Goal: Task Accomplishment & Management: Use online tool/utility

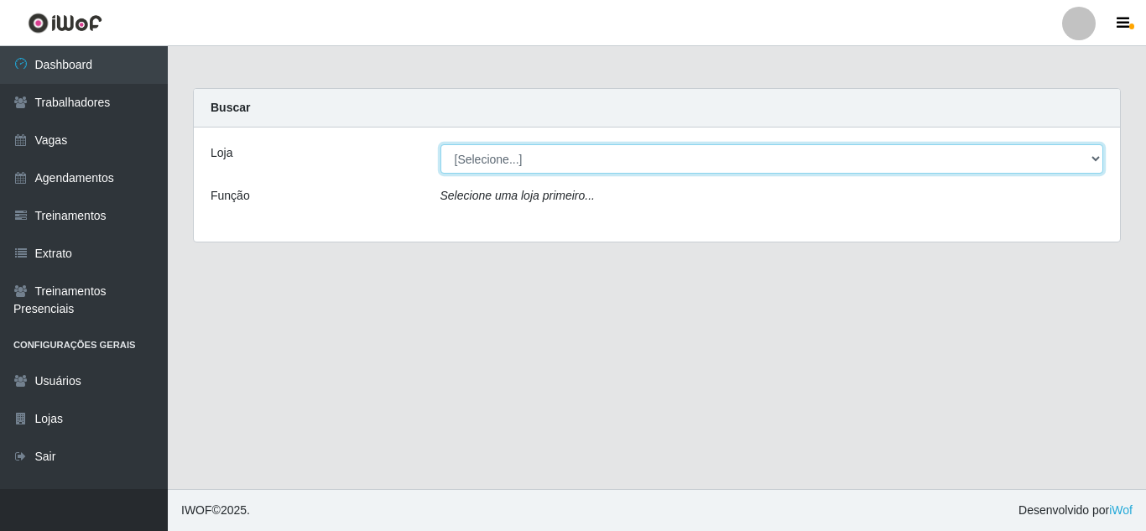
click at [596, 162] on select "[Selecione...] Sempre Tem - [GEOGRAPHIC_DATA]" at bounding box center [771, 158] width 663 height 29
select select "509"
click at [440, 144] on select "[Selecione...] Sempre Tem - [GEOGRAPHIC_DATA]" at bounding box center [771, 158] width 663 height 29
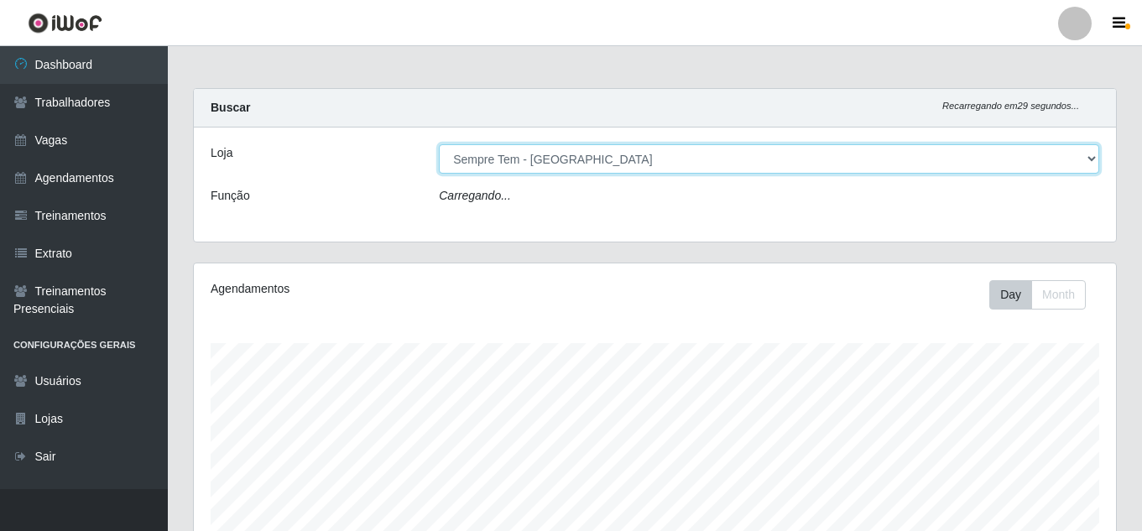
scroll to position [348, 922]
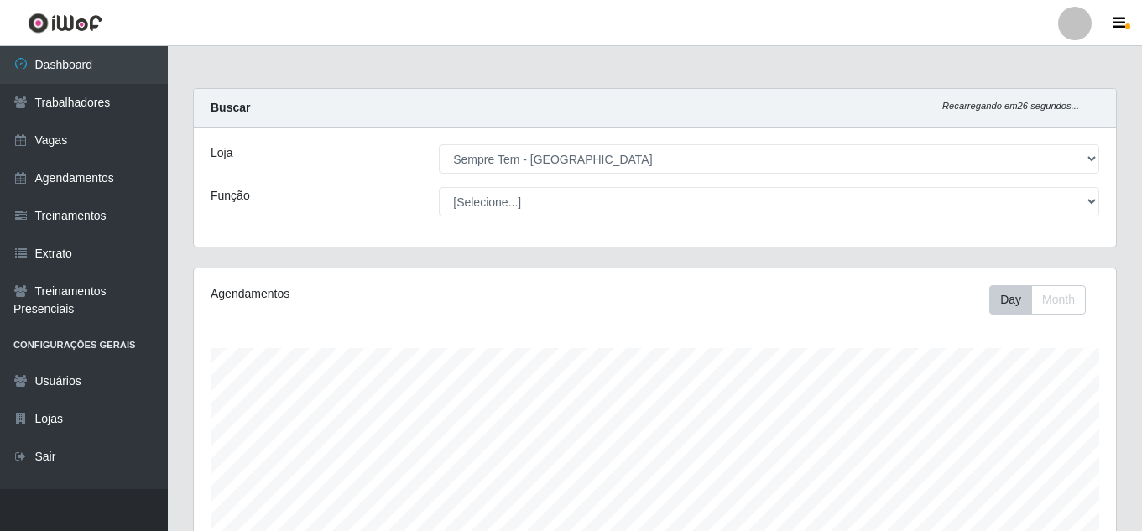
drag, startPoint x: 1139, startPoint y: 162, endPoint x: 1131, endPoint y: 278, distance: 116.9
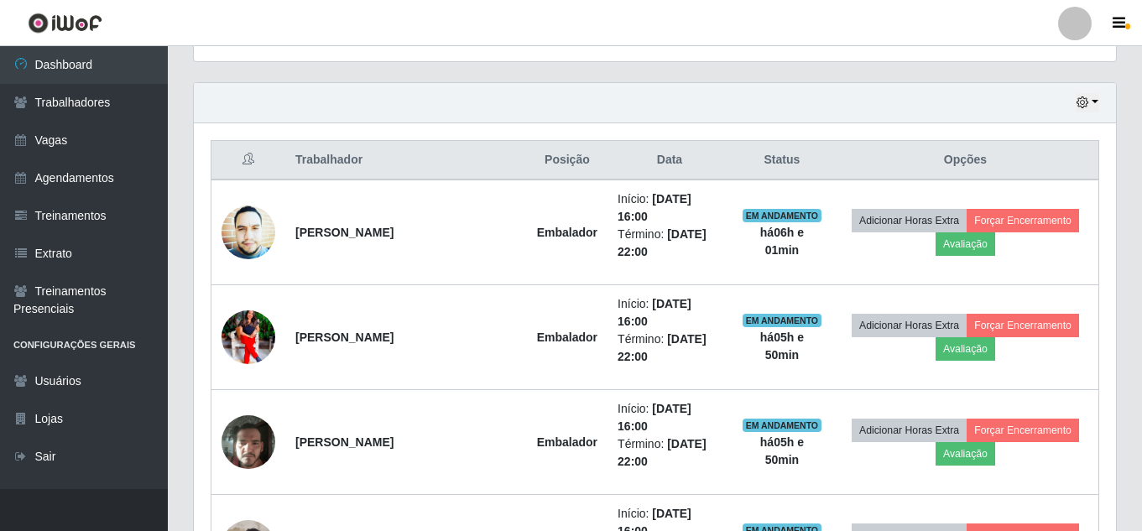
scroll to position [539, 0]
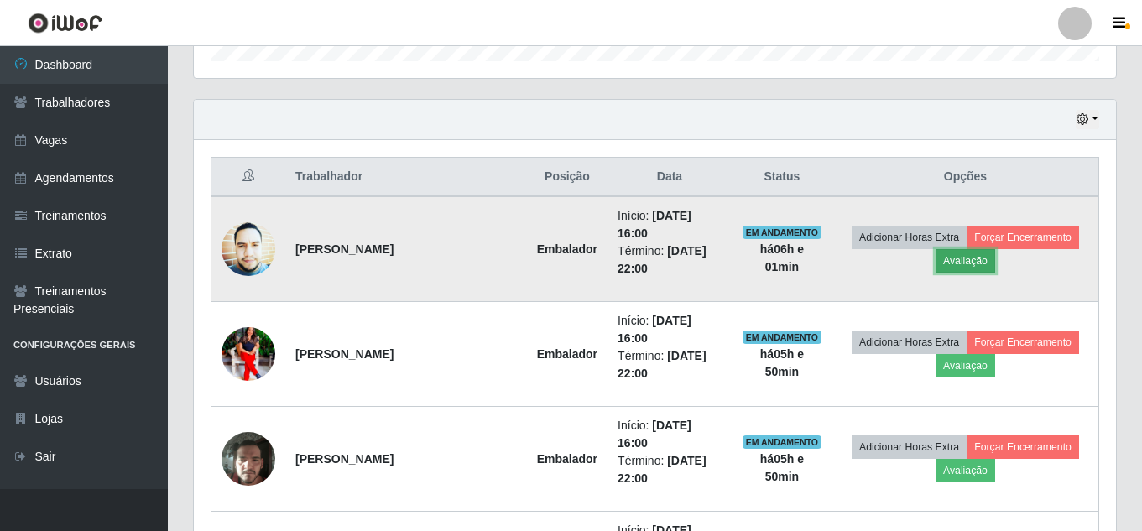
click at [995, 266] on button "Avaliação" at bounding box center [965, 260] width 60 height 23
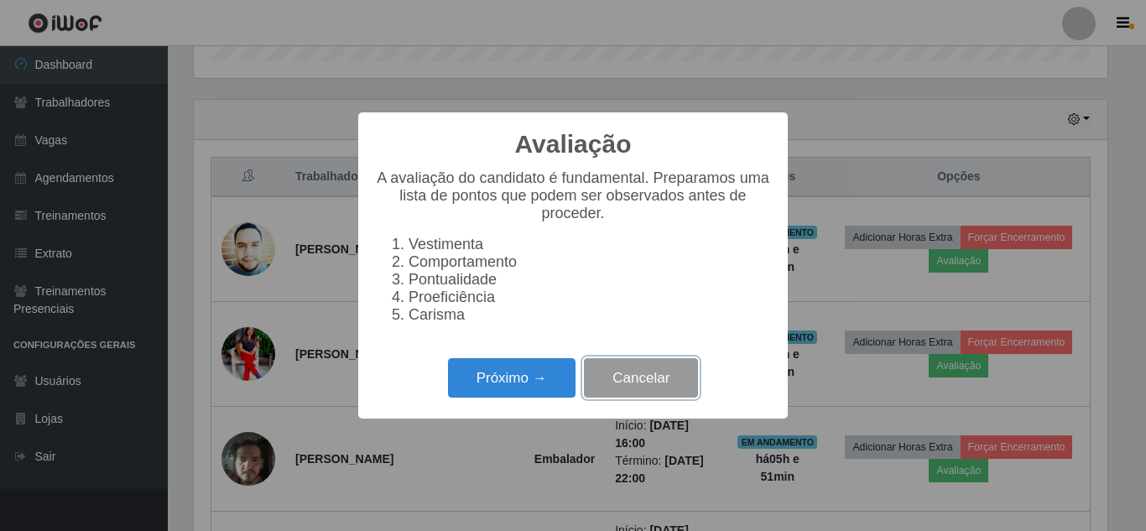
click at [619, 394] on button "Cancelar" at bounding box center [641, 377] width 114 height 39
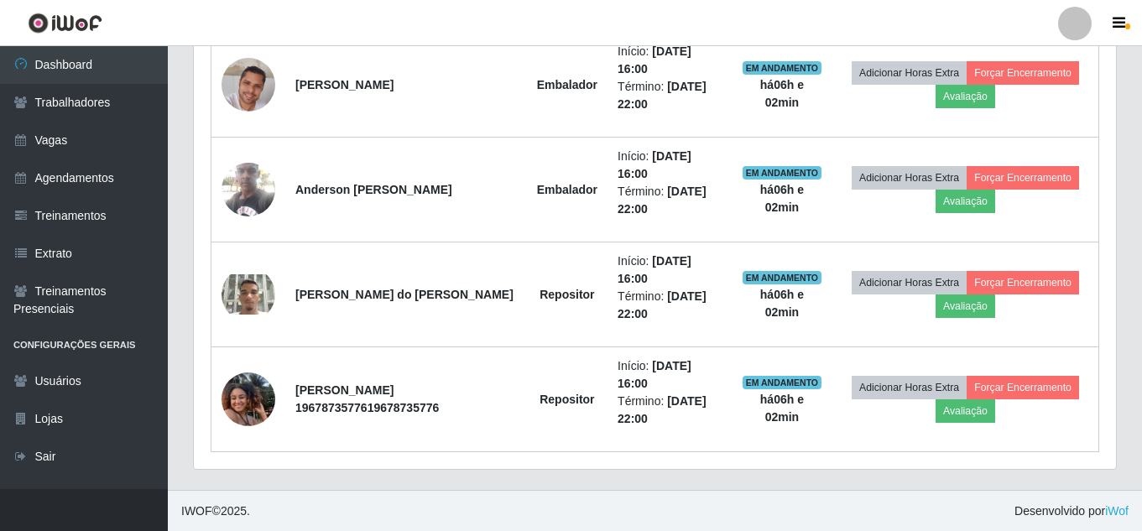
scroll to position [1018, 0]
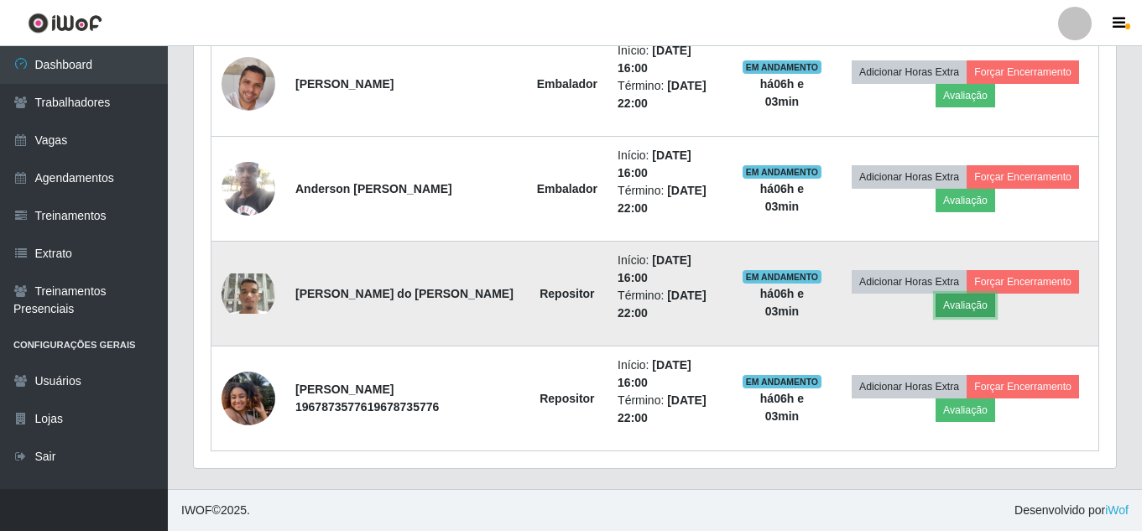
click at [995, 304] on button "Avaliação" at bounding box center [965, 305] width 60 height 23
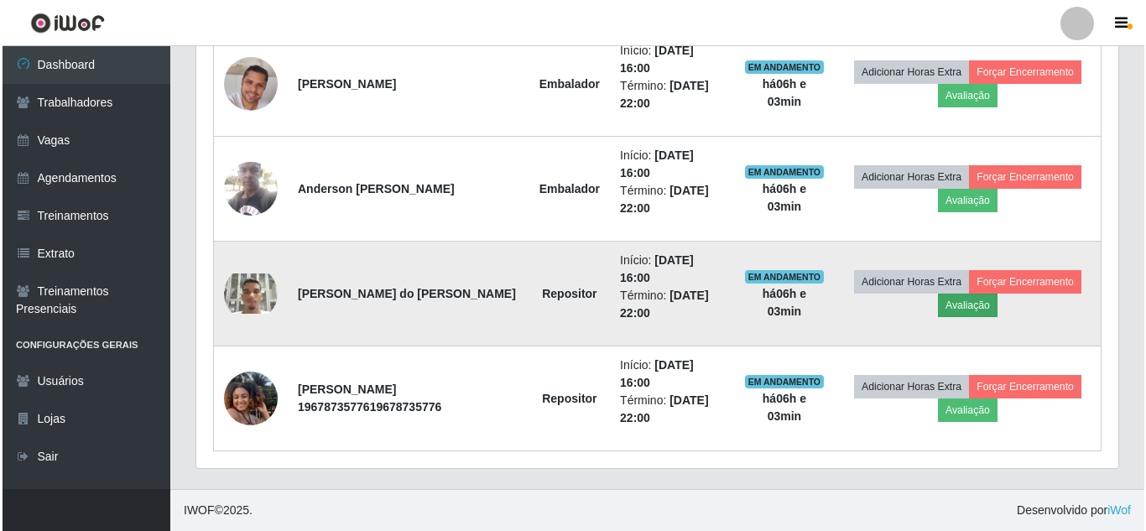
scroll to position [348, 913]
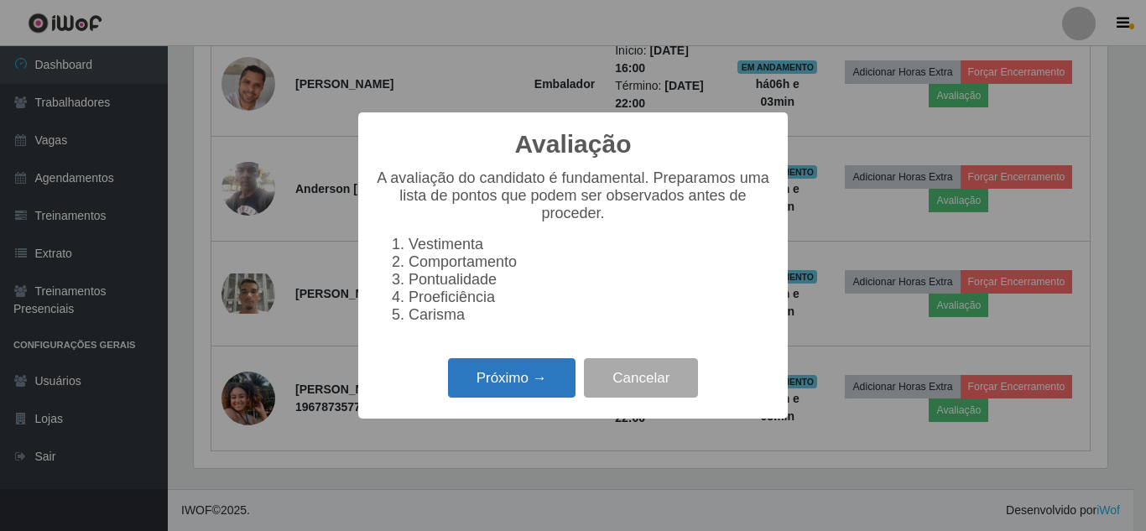
click at [540, 388] on button "Próximo →" at bounding box center [511, 377] width 127 height 39
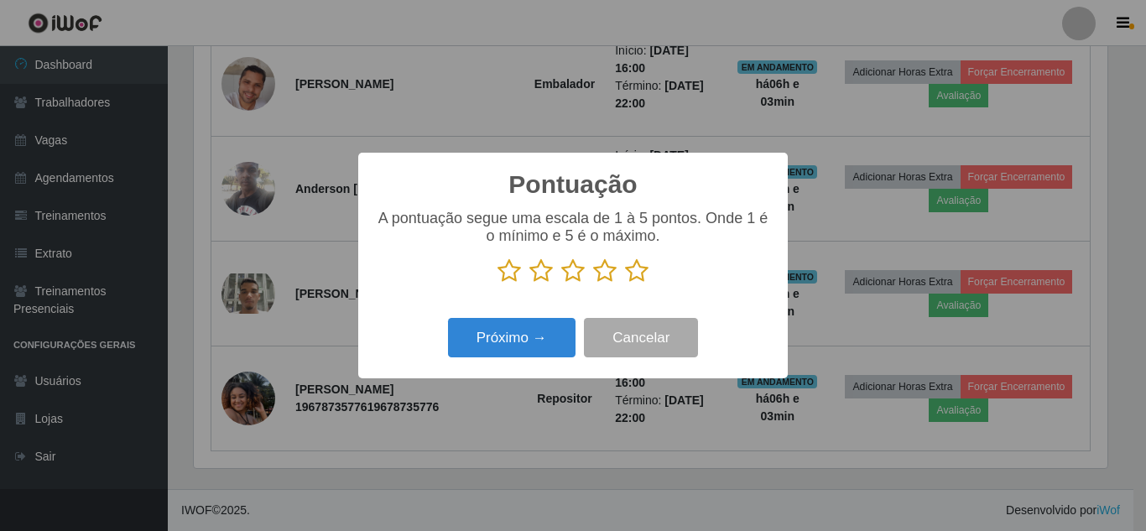
click at [509, 280] on icon at bounding box center [508, 270] width 23 height 25
click at [497, 284] on input "radio" at bounding box center [497, 284] width 0 height 0
click at [516, 344] on button "Próximo →" at bounding box center [511, 337] width 127 height 39
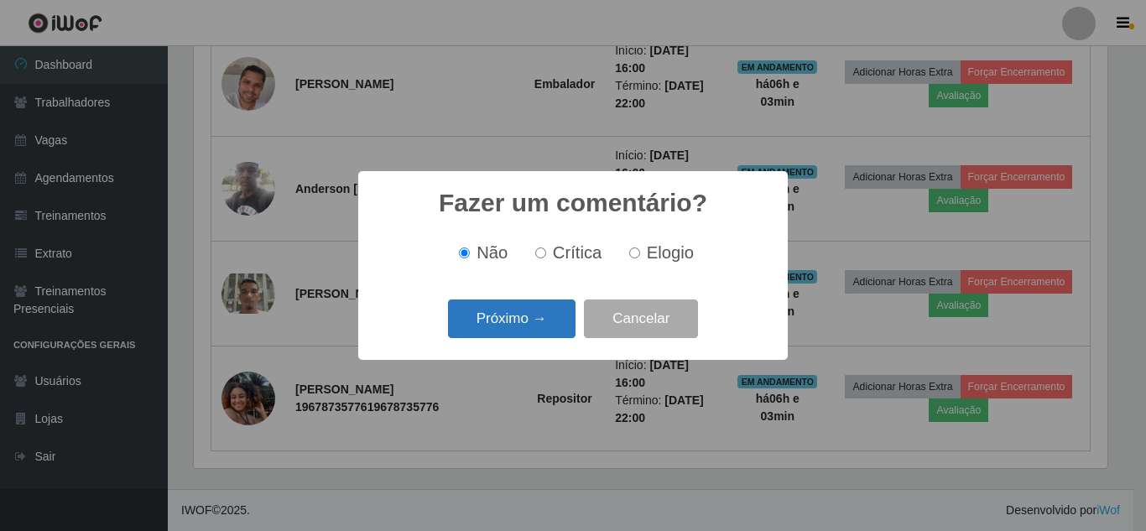
click at [536, 322] on button "Próximo →" at bounding box center [511, 318] width 127 height 39
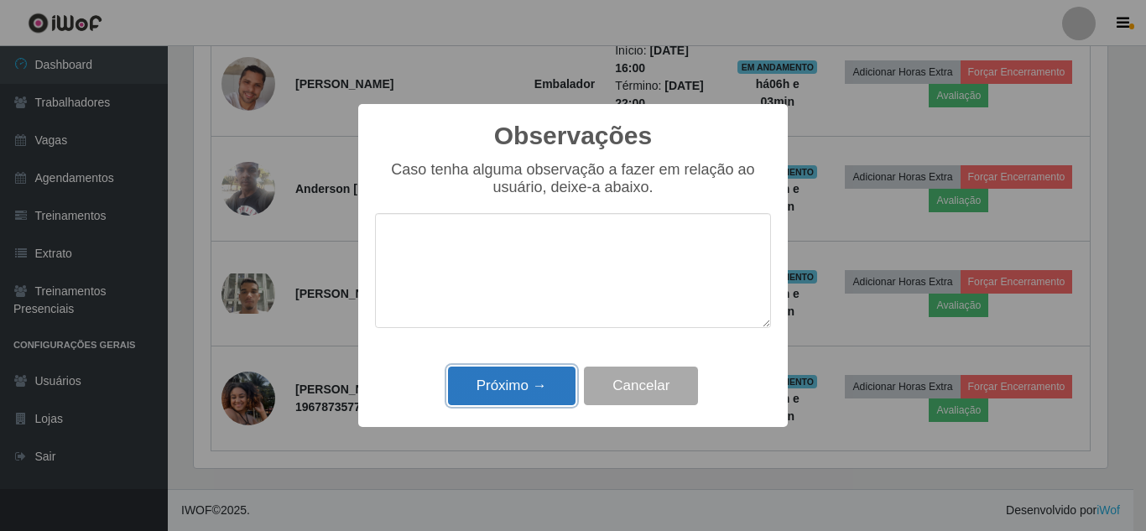
click at [533, 379] on button "Próximo →" at bounding box center [511, 386] width 127 height 39
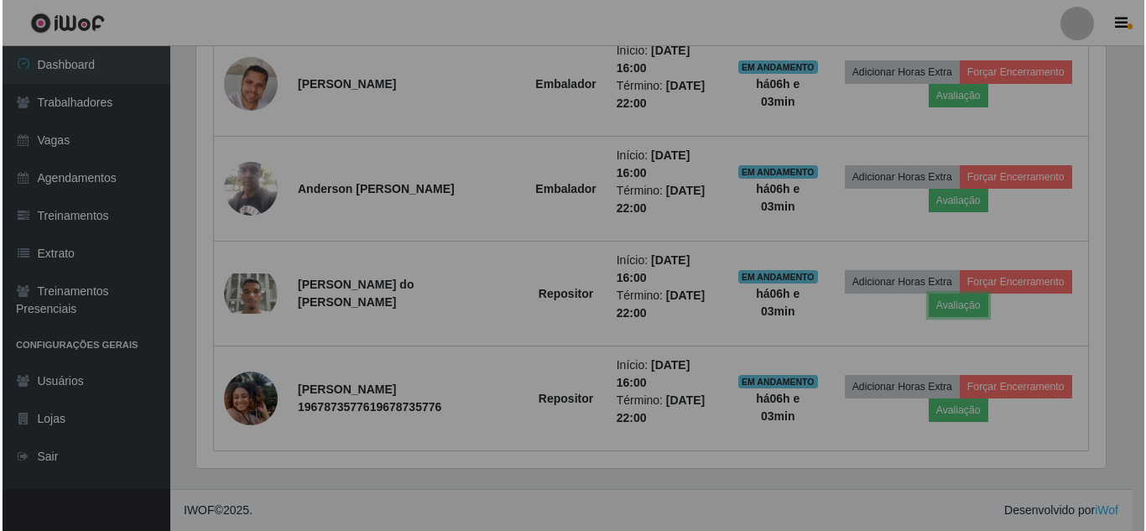
scroll to position [348, 922]
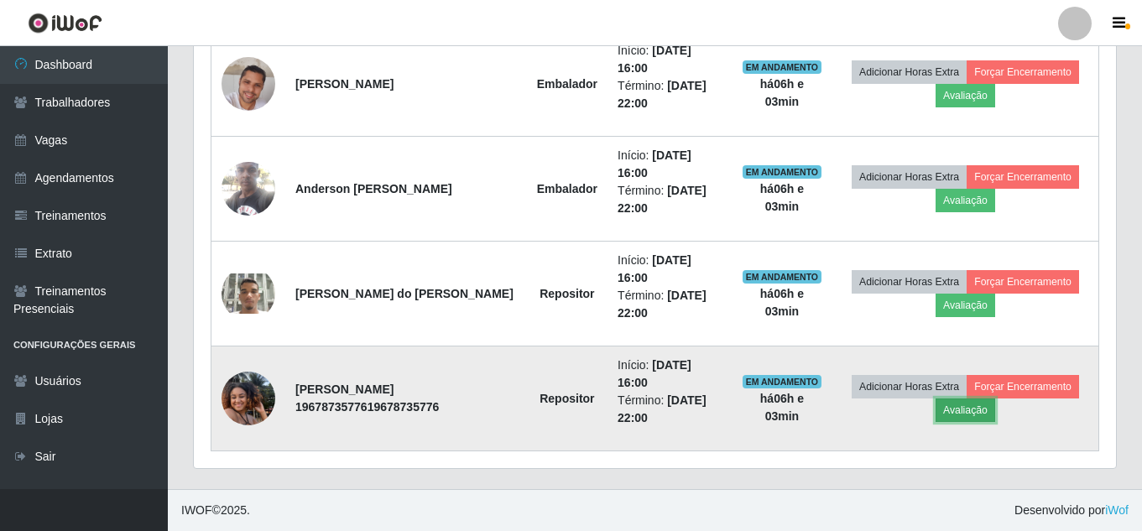
click at [995, 404] on button "Avaliação" at bounding box center [965, 409] width 60 height 23
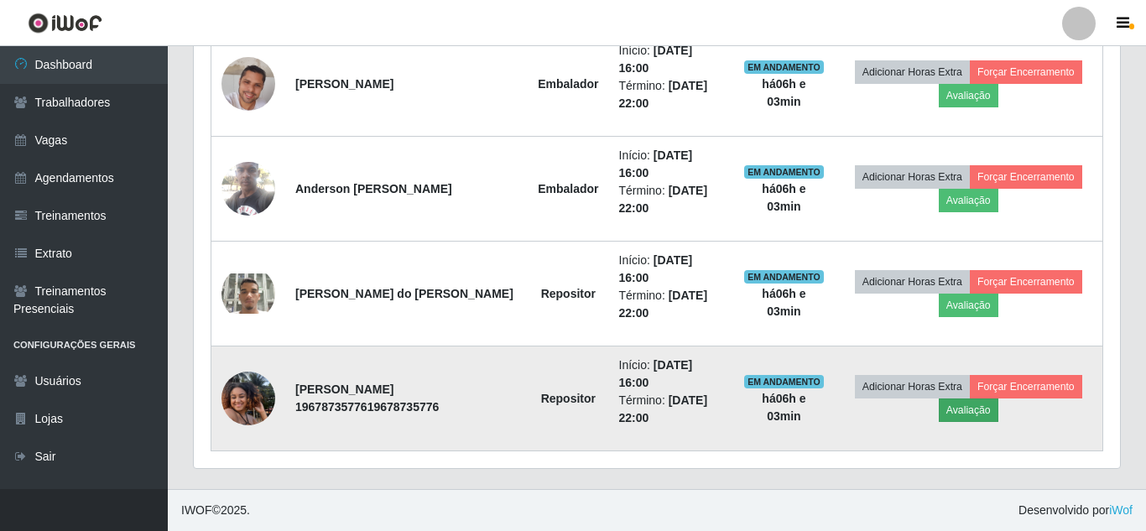
scroll to position [348, 913]
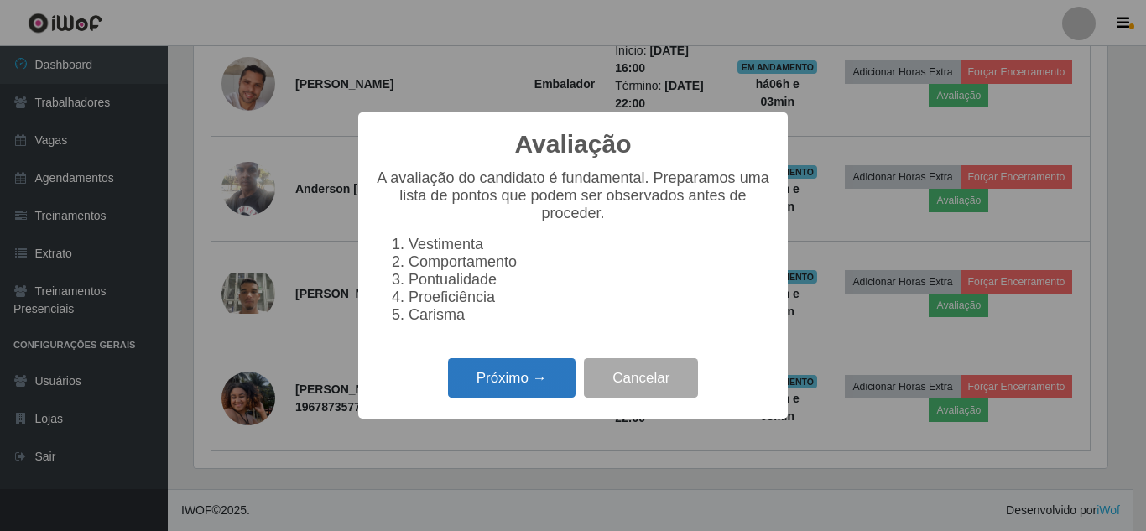
click at [523, 380] on button "Próximo →" at bounding box center [511, 377] width 127 height 39
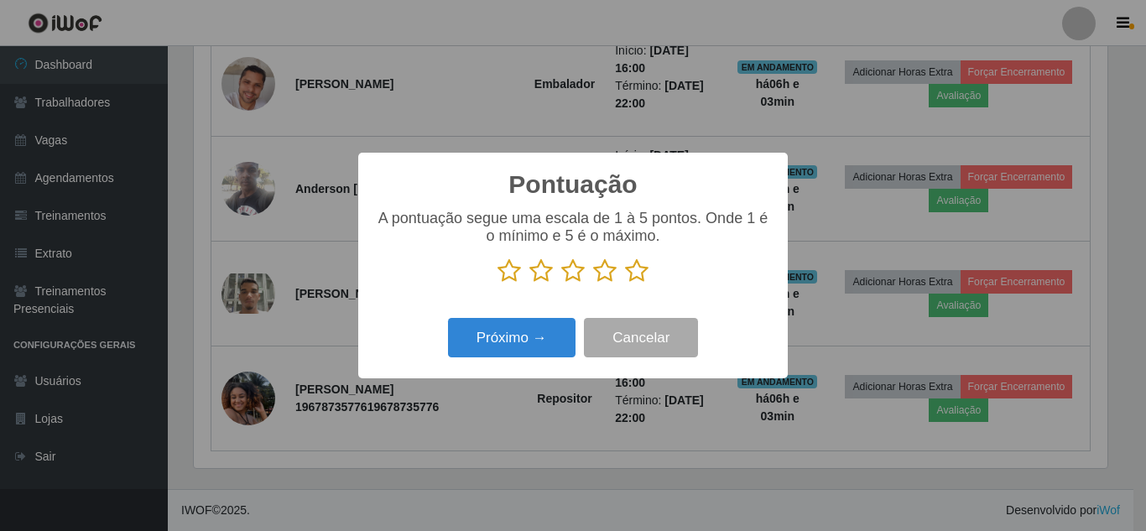
scroll to position [838456, 837890]
click at [511, 269] on icon at bounding box center [508, 270] width 23 height 25
click at [497, 284] on input "radio" at bounding box center [497, 284] width 0 height 0
click at [523, 343] on button "Próximo →" at bounding box center [511, 337] width 127 height 39
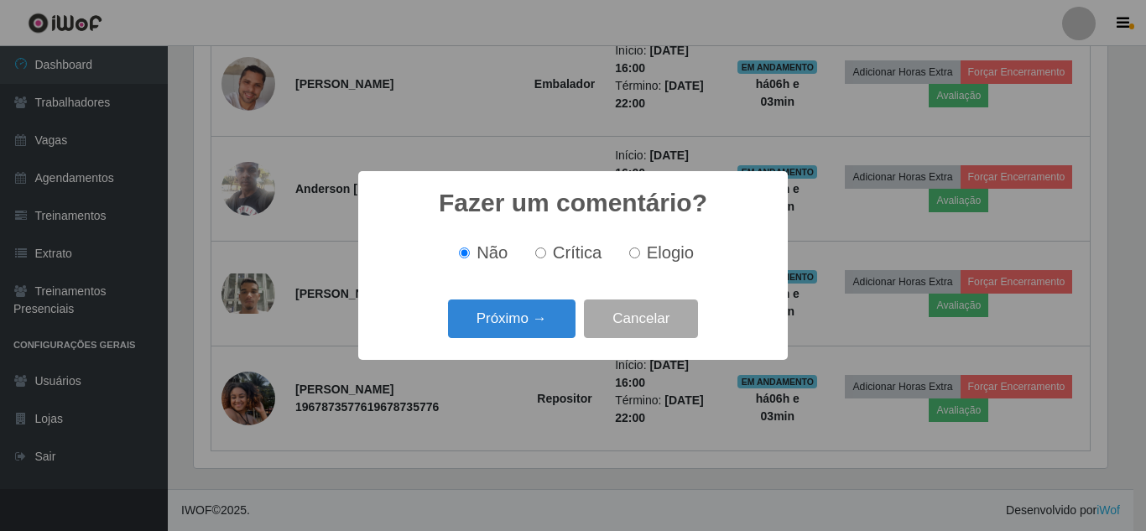
click at [549, 256] on label "Crítica" at bounding box center [565, 252] width 74 height 19
click at [546, 256] on input "Crítica" at bounding box center [540, 252] width 11 height 11
radio input "true"
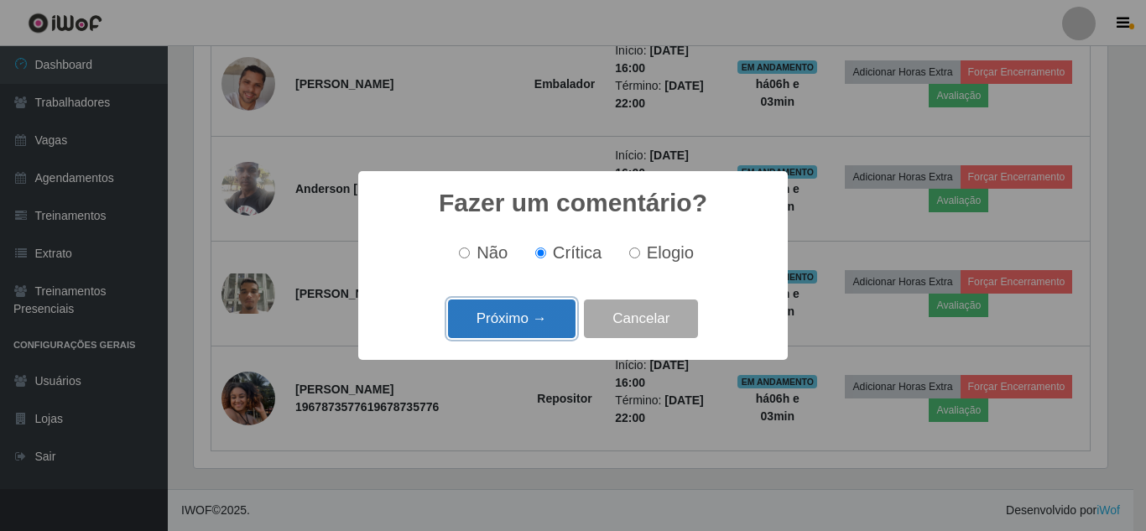
click at [538, 323] on button "Próximo →" at bounding box center [511, 318] width 127 height 39
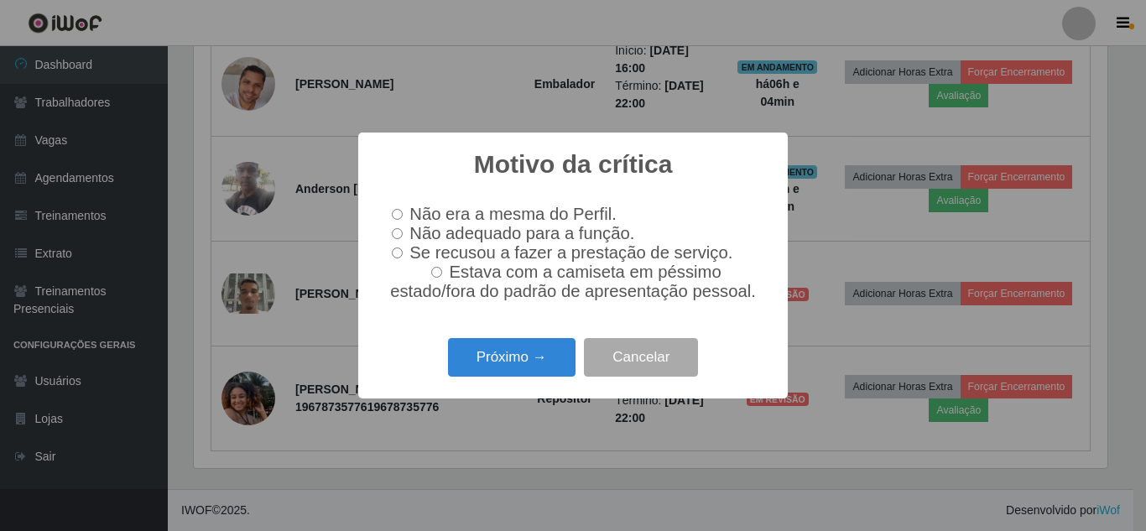
click at [432, 239] on span "Não adequado para a função." at bounding box center [521, 233] width 225 height 18
click at [403, 239] on input "Não adequado para a função." at bounding box center [397, 233] width 11 height 11
radio input "true"
click at [517, 357] on button "Próximo →" at bounding box center [511, 357] width 127 height 39
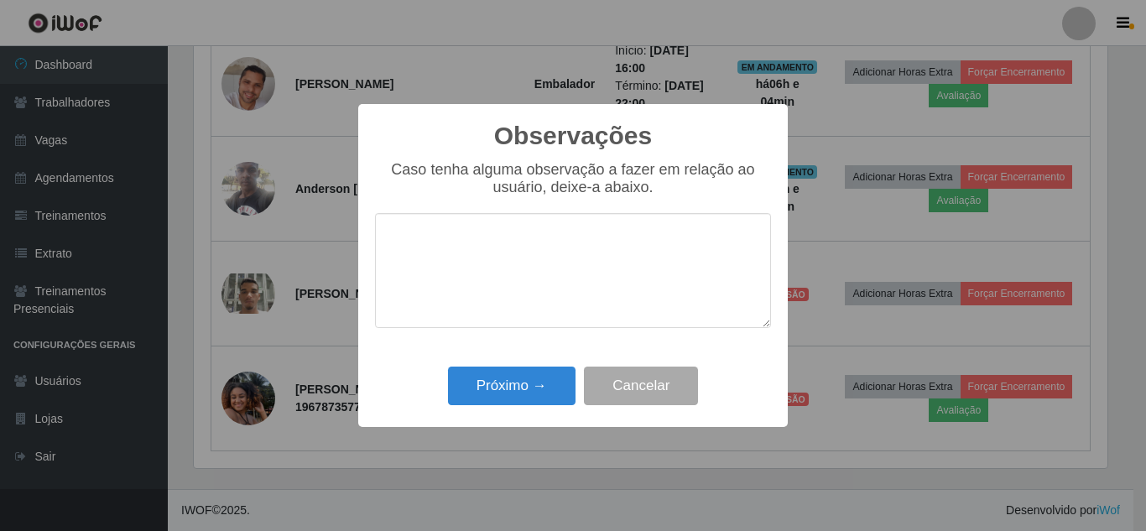
click at [513, 268] on textarea at bounding box center [573, 270] width 396 height 115
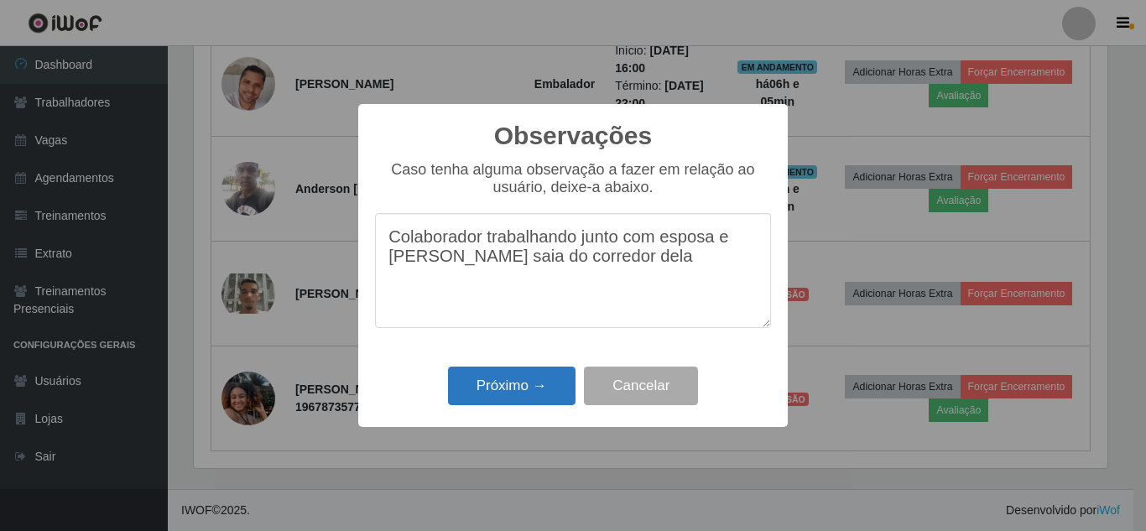
type textarea "Colaborador trabalhando junto com esposa e nao saia do corredor dela"
click at [526, 386] on button "Próximo →" at bounding box center [511, 386] width 127 height 39
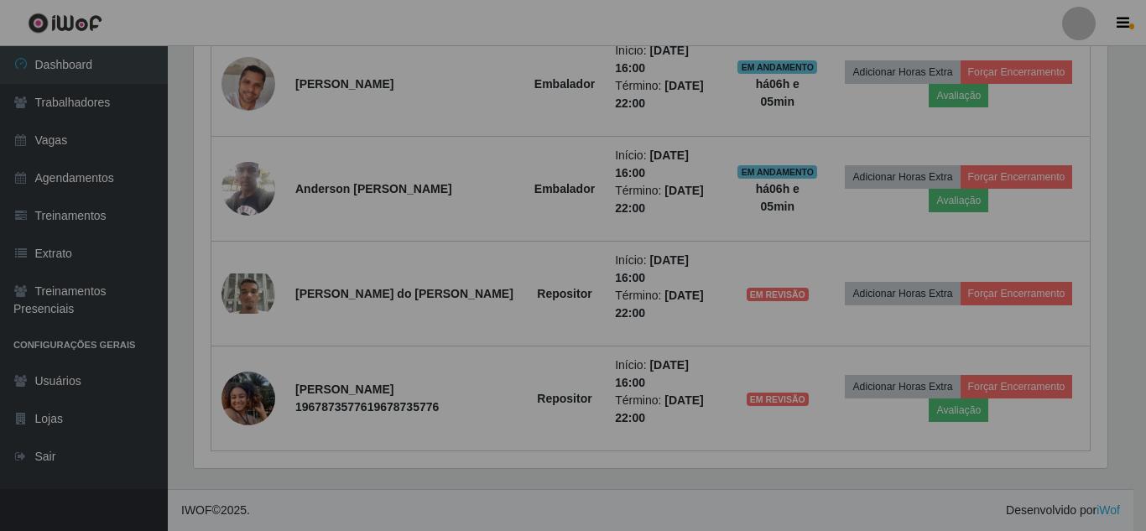
scroll to position [348, 922]
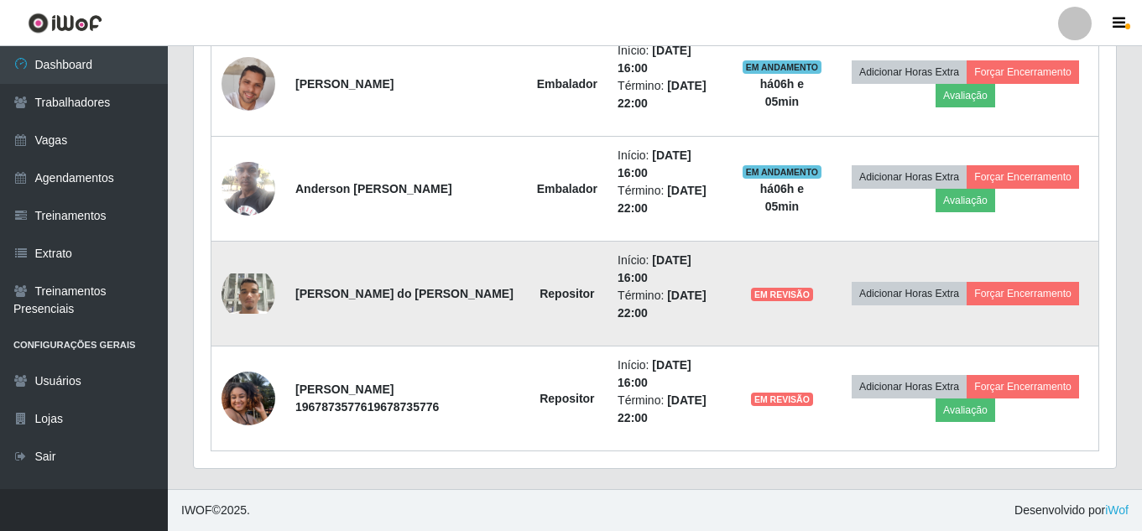
click at [907, 281] on td "Adicionar Horas Extra Forçar Encerramento" at bounding box center [965, 294] width 267 height 105
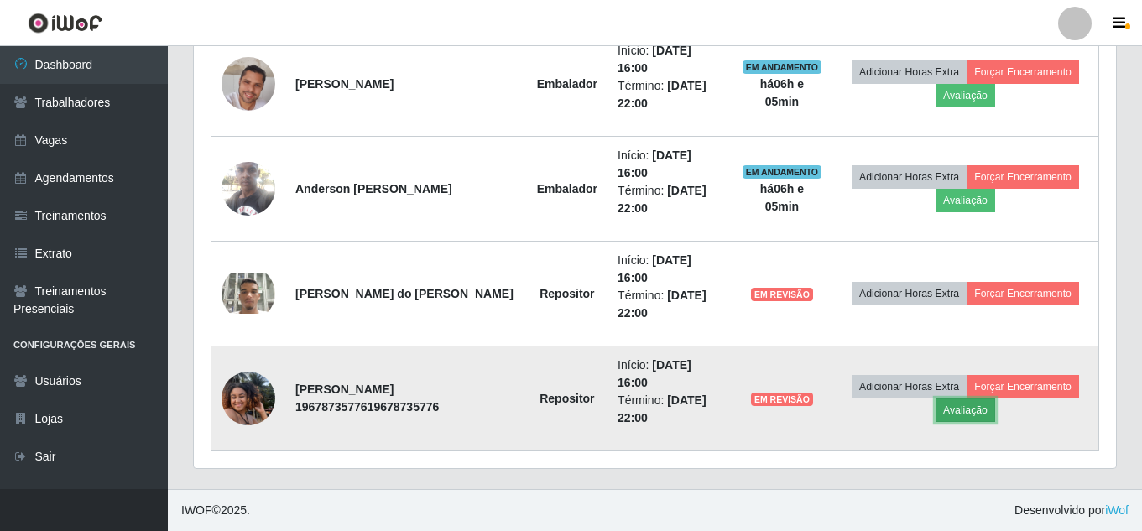
click at [995, 403] on button "Avaliação" at bounding box center [965, 409] width 60 height 23
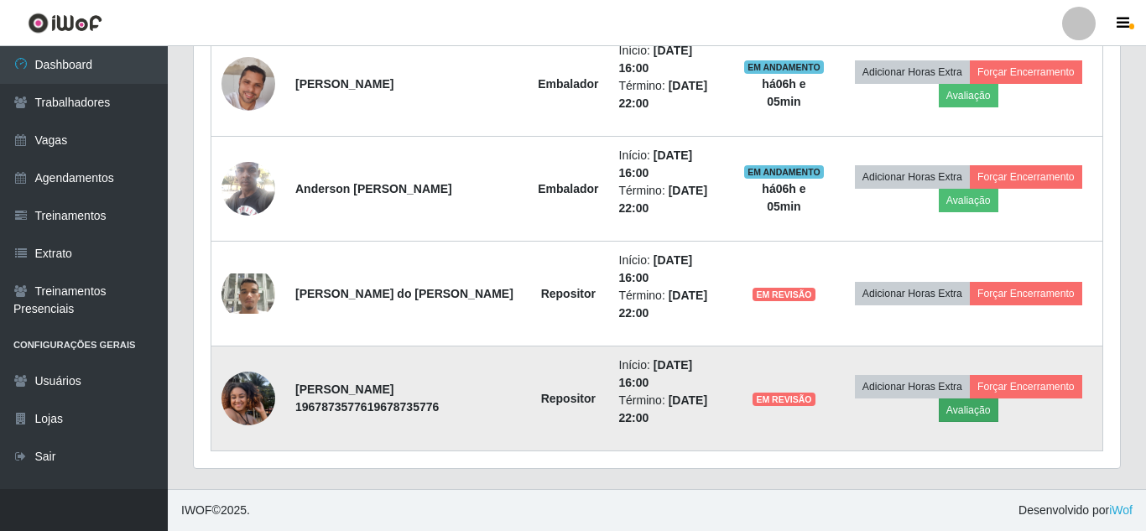
scroll to position [348, 913]
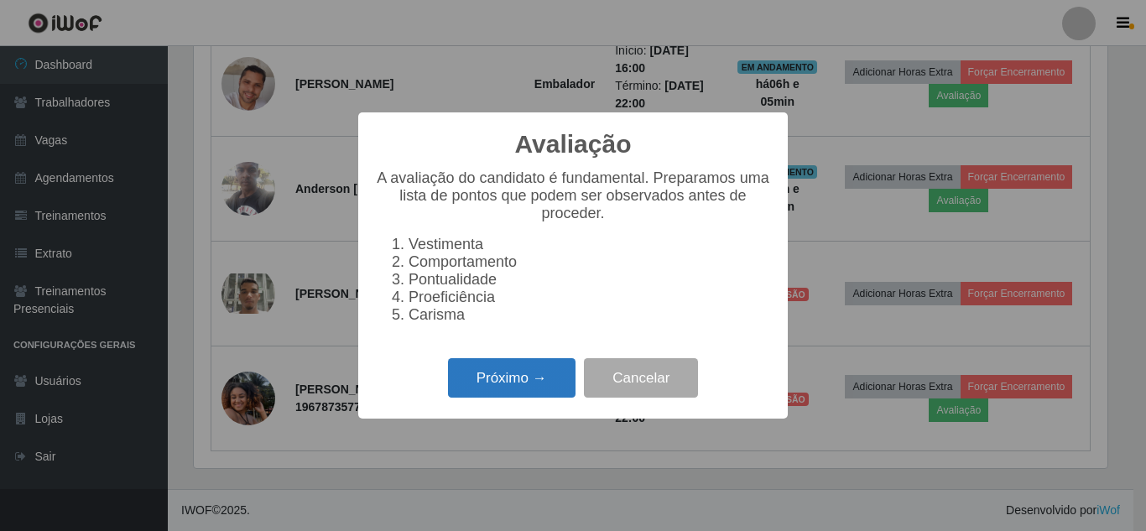
click at [556, 388] on button "Próximo →" at bounding box center [511, 377] width 127 height 39
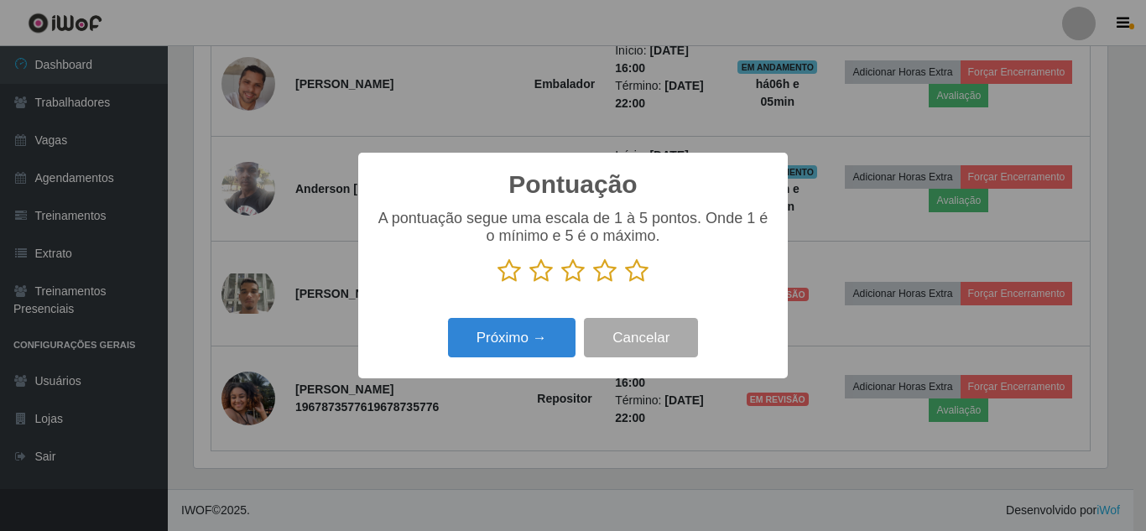
scroll to position [838456, 837890]
click at [510, 271] on icon at bounding box center [508, 270] width 23 height 25
click at [497, 284] on input "radio" at bounding box center [497, 284] width 0 height 0
click at [530, 349] on button "Próximo →" at bounding box center [511, 337] width 127 height 39
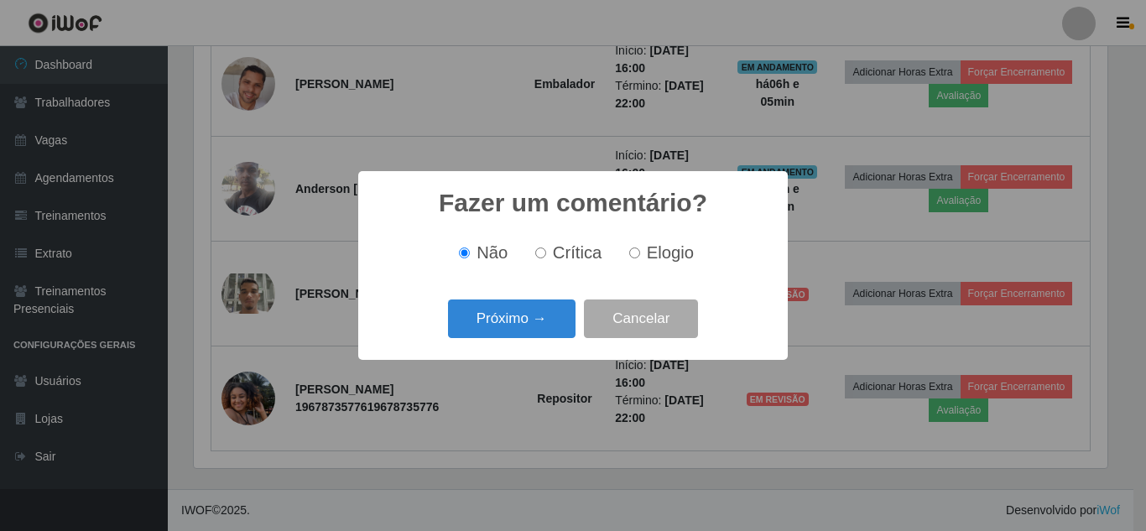
click at [569, 243] on span "Crítica" at bounding box center [577, 252] width 49 height 18
click at [546, 247] on input "Crítica" at bounding box center [540, 252] width 11 height 11
radio input "true"
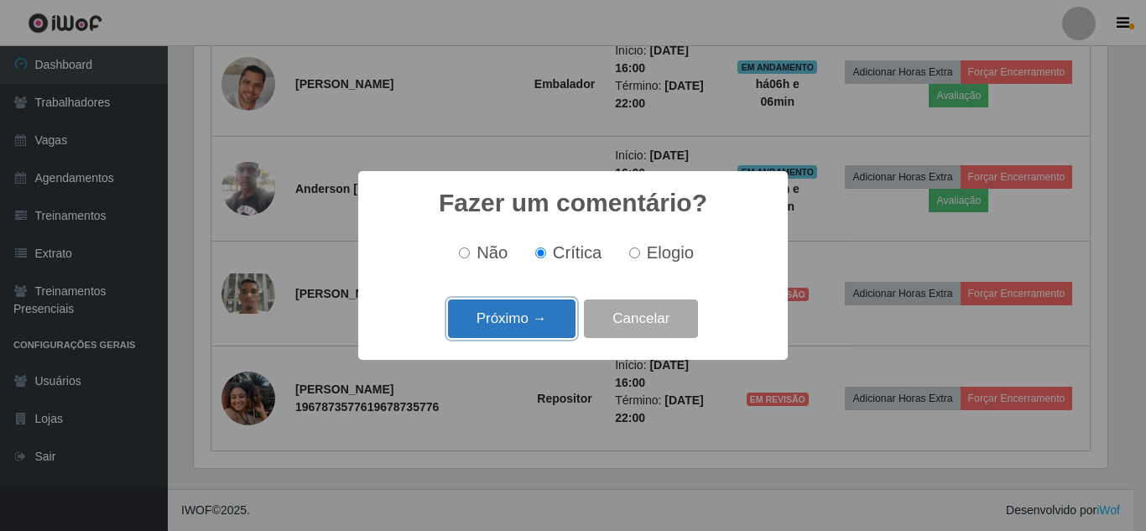
click at [525, 315] on button "Próximo →" at bounding box center [511, 318] width 127 height 39
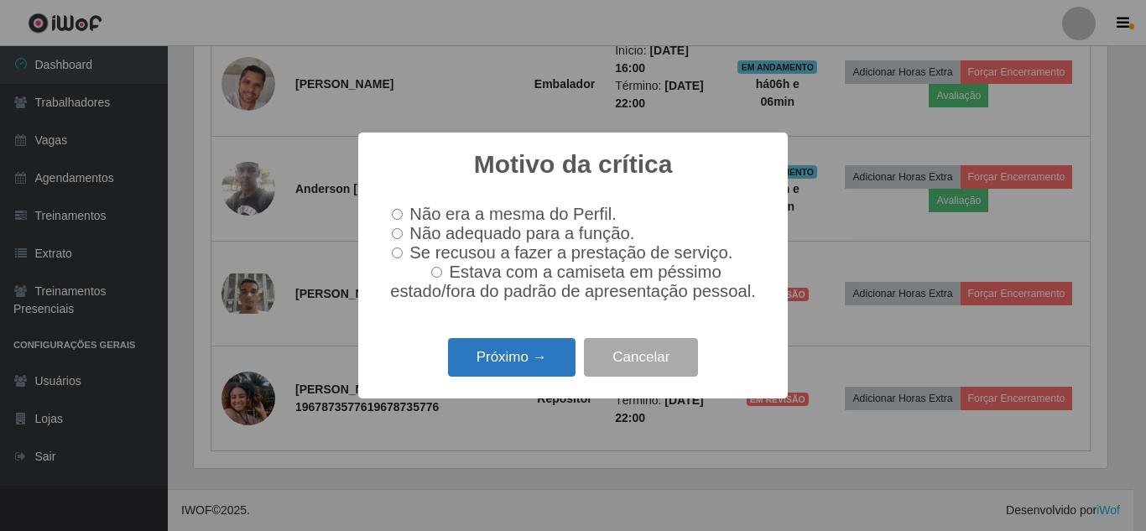
click at [524, 354] on button "Próximo →" at bounding box center [511, 357] width 127 height 39
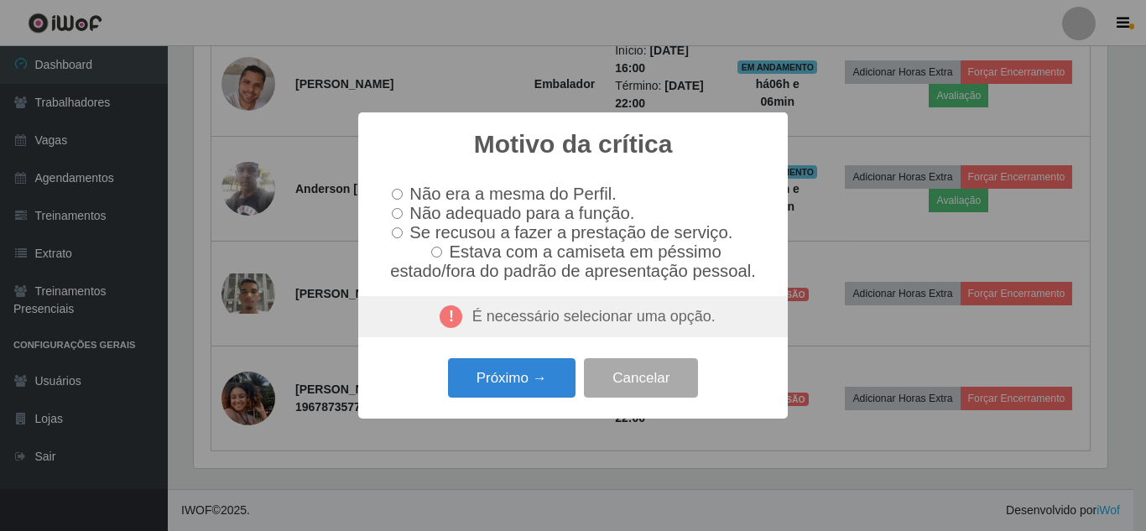
click at [454, 211] on span "Não adequado para a função." at bounding box center [521, 213] width 225 height 18
click at [403, 211] on input "Não adequado para a função." at bounding box center [397, 213] width 11 height 11
radio input "true"
click at [502, 372] on button "Próximo →" at bounding box center [511, 377] width 127 height 39
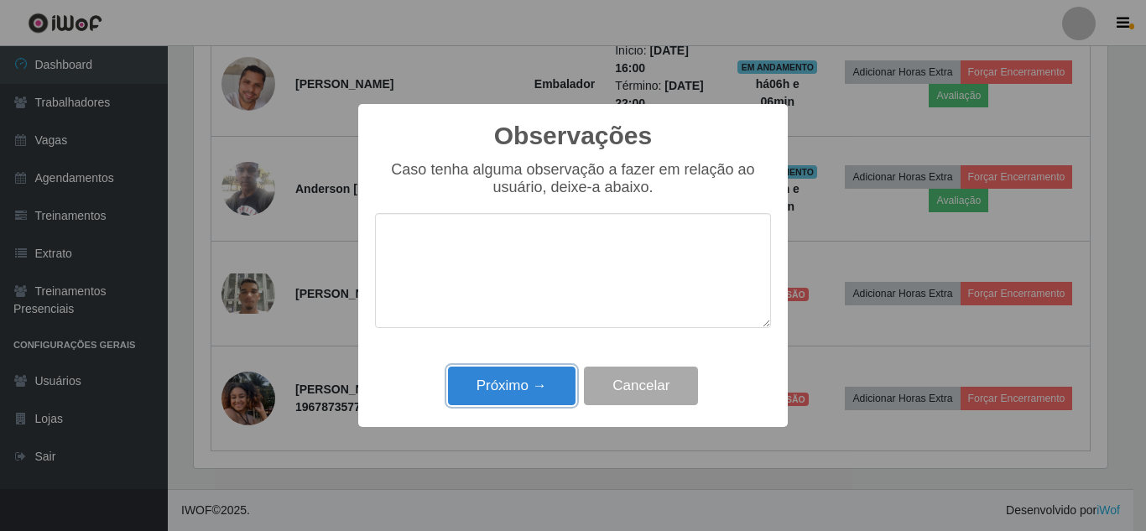
click at [502, 372] on button "Próximo →" at bounding box center [511, 386] width 127 height 39
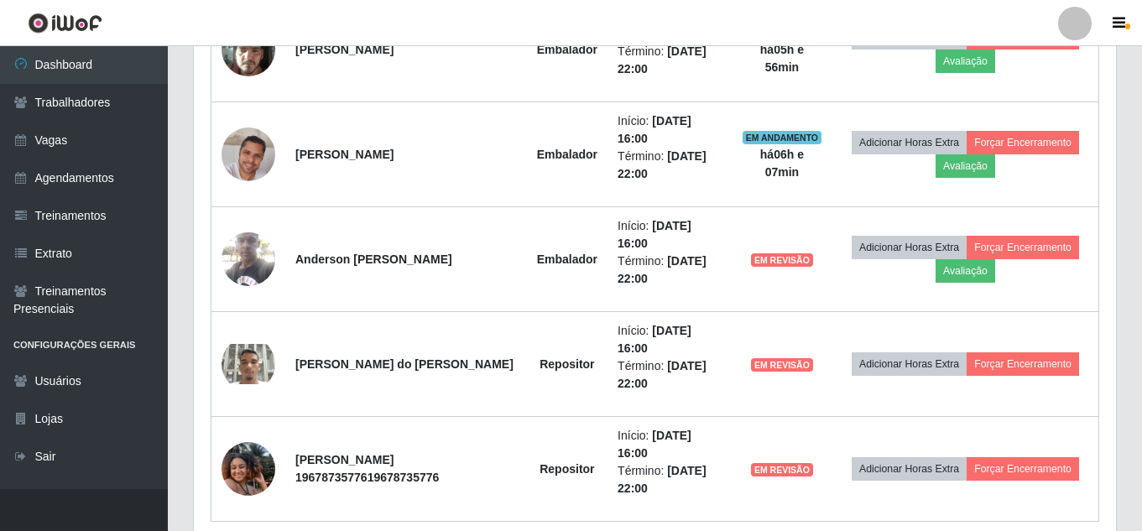
scroll to position [1018, 0]
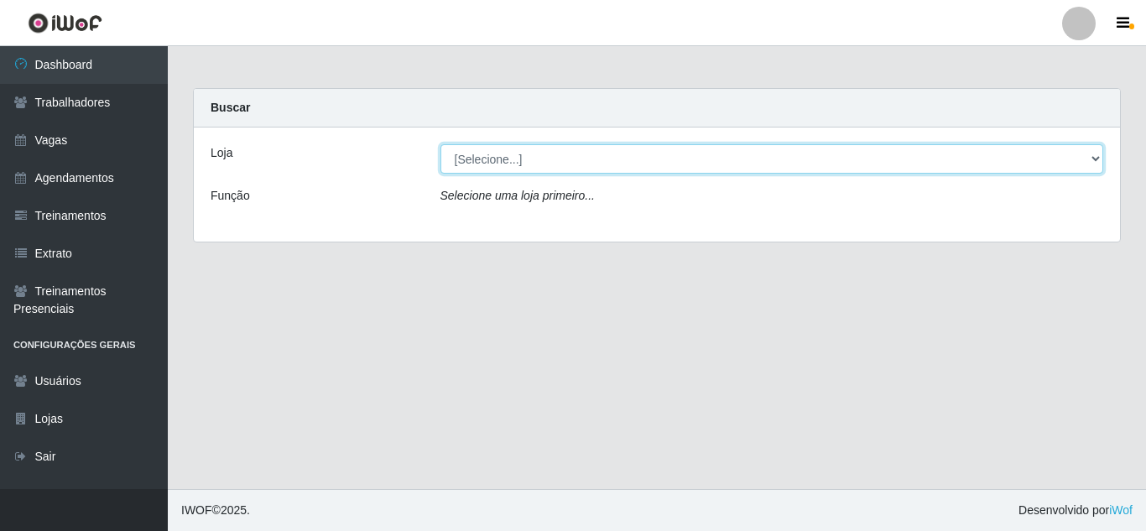
click at [1061, 171] on select "[Selecione...] Sempre Tem - [GEOGRAPHIC_DATA]" at bounding box center [771, 158] width 663 height 29
select select "509"
click at [440, 144] on select "[Selecione...] Sempre Tem - [GEOGRAPHIC_DATA]" at bounding box center [771, 158] width 663 height 29
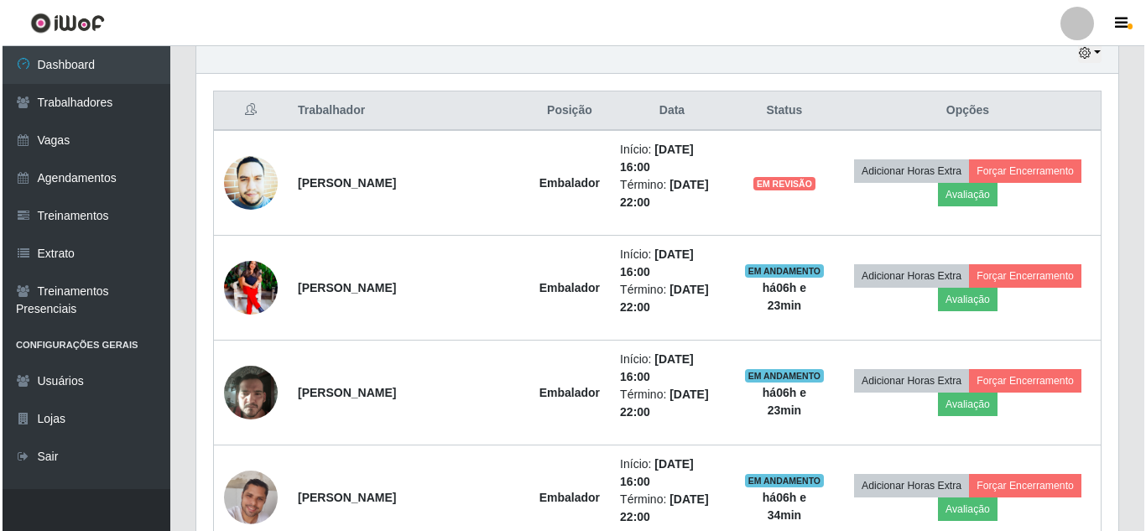
scroll to position [629, 0]
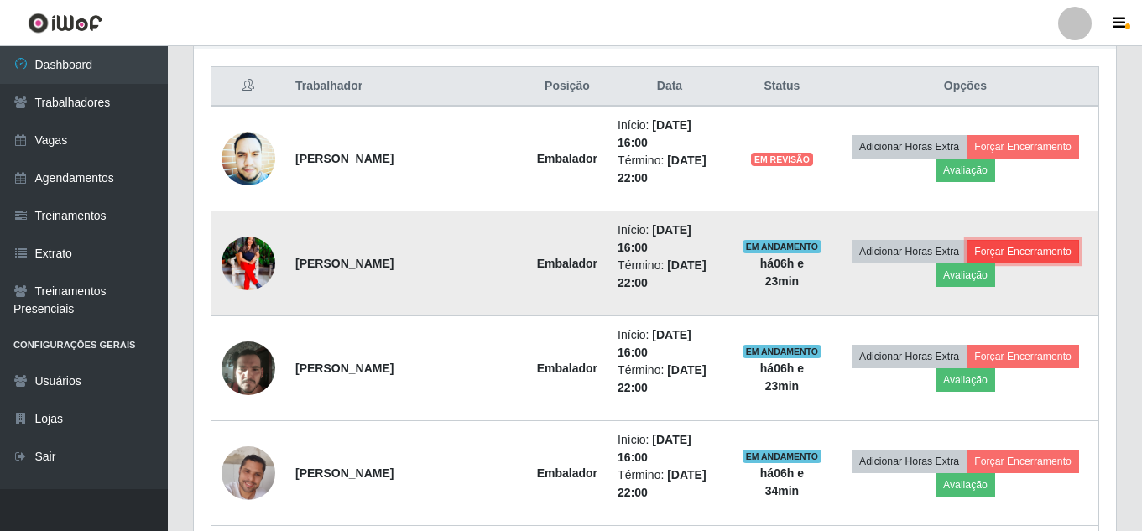
click at [979, 263] on button "Forçar Encerramento" at bounding box center [1022, 251] width 112 height 23
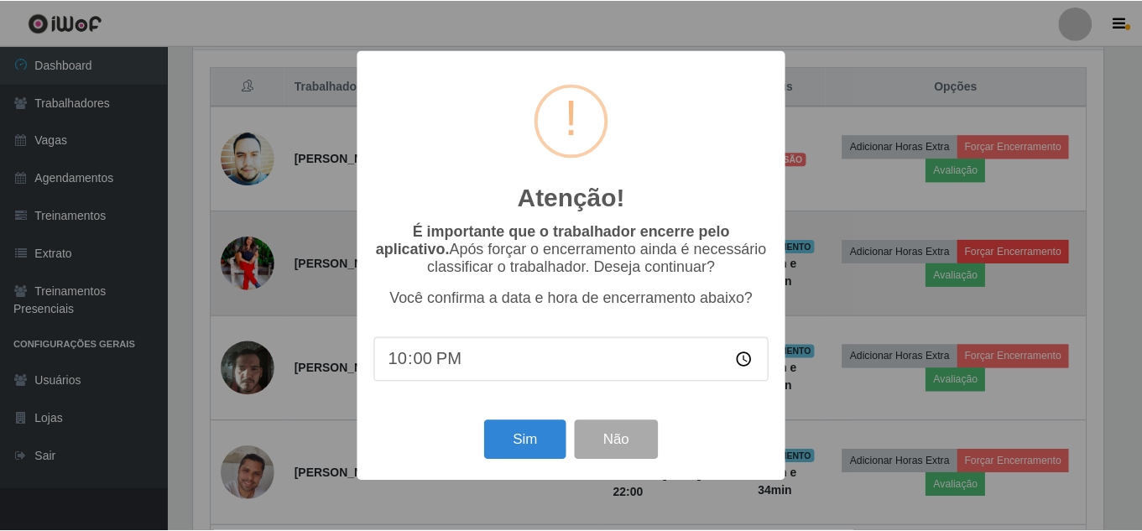
scroll to position [348, 913]
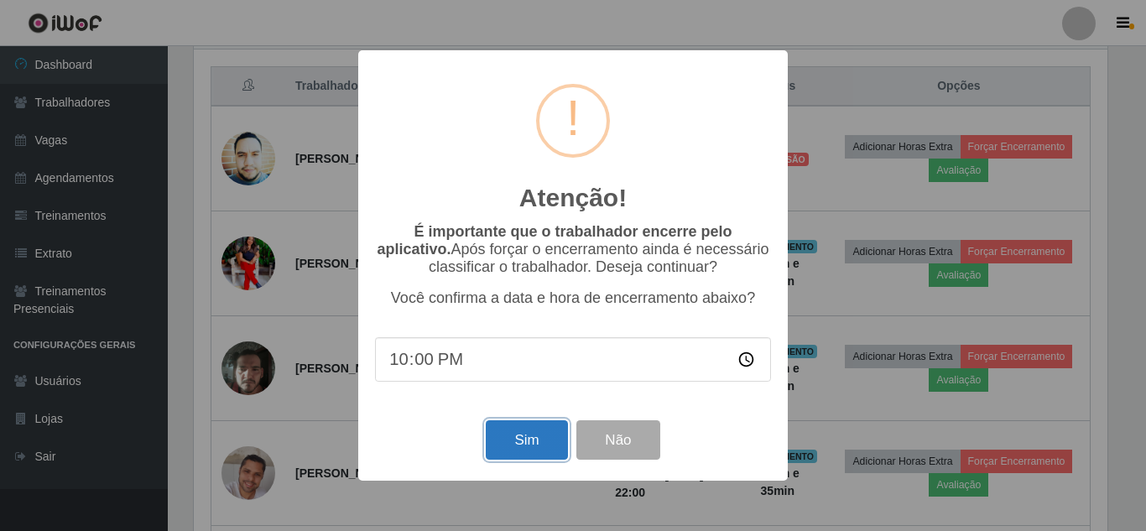
click at [545, 440] on button "Sim" at bounding box center [526, 439] width 81 height 39
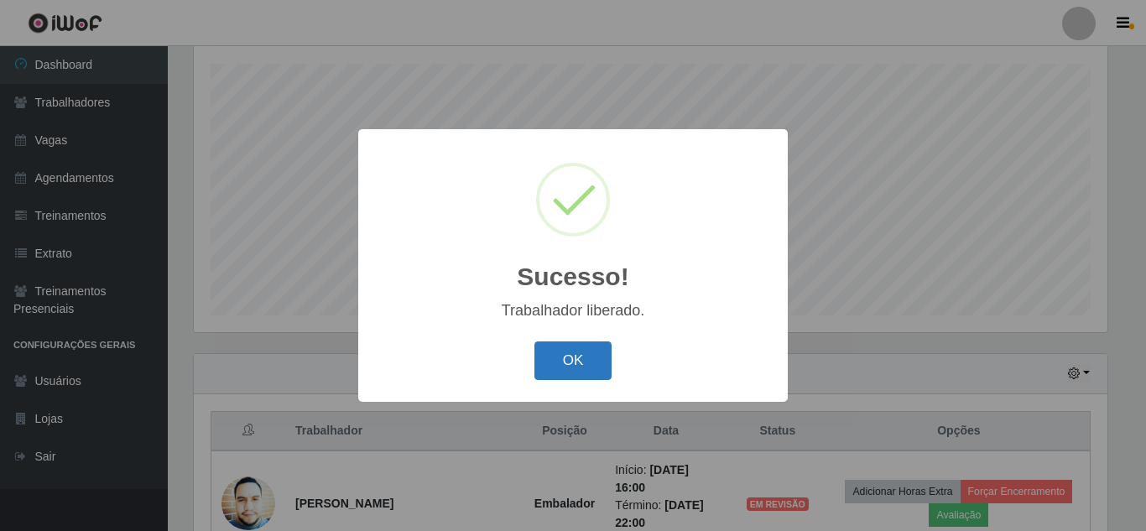
click at [580, 364] on button "OK" at bounding box center [573, 360] width 78 height 39
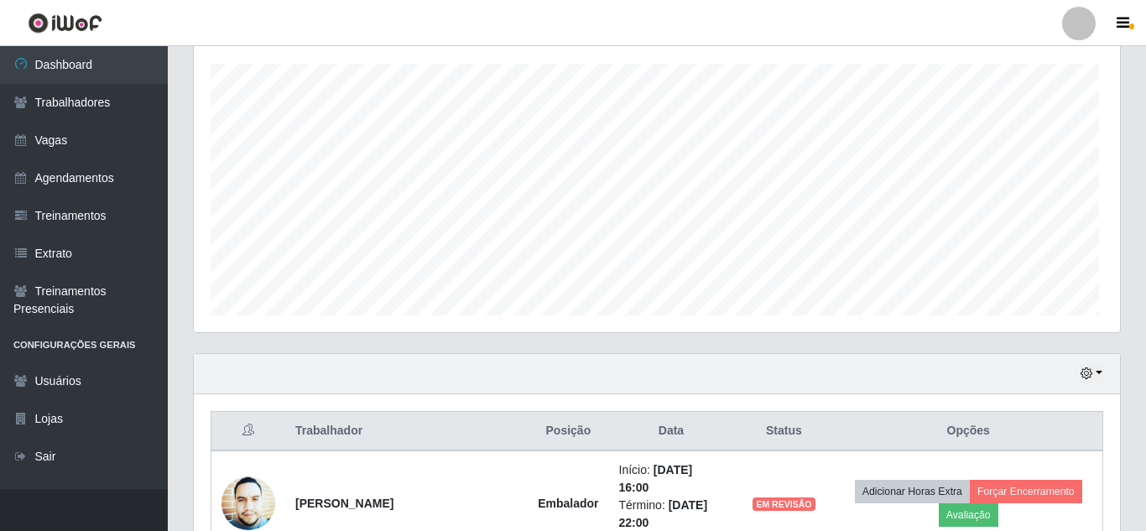
scroll to position [348, 922]
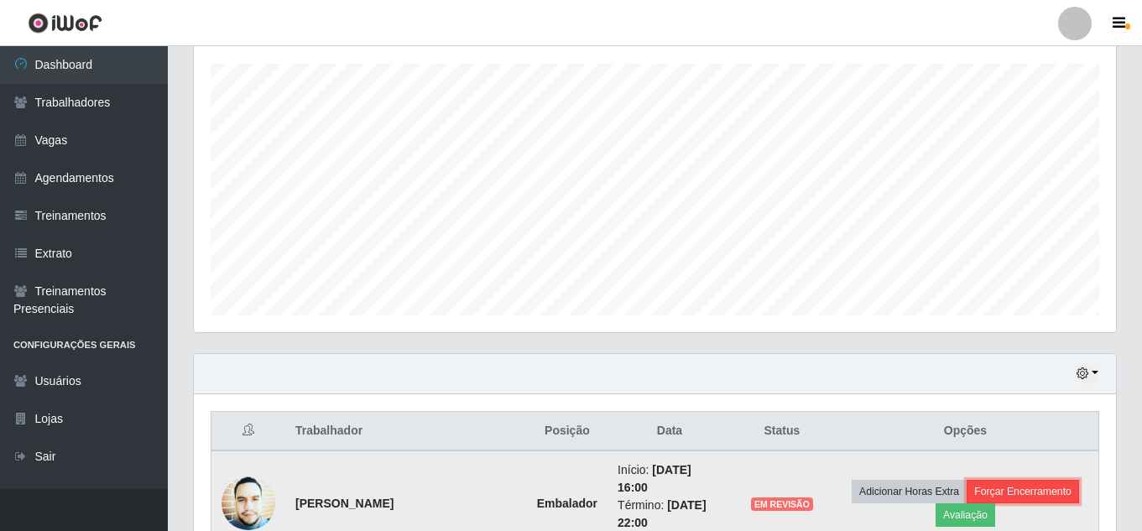
click at [966, 503] on button "Forçar Encerramento" at bounding box center [1022, 491] width 112 height 23
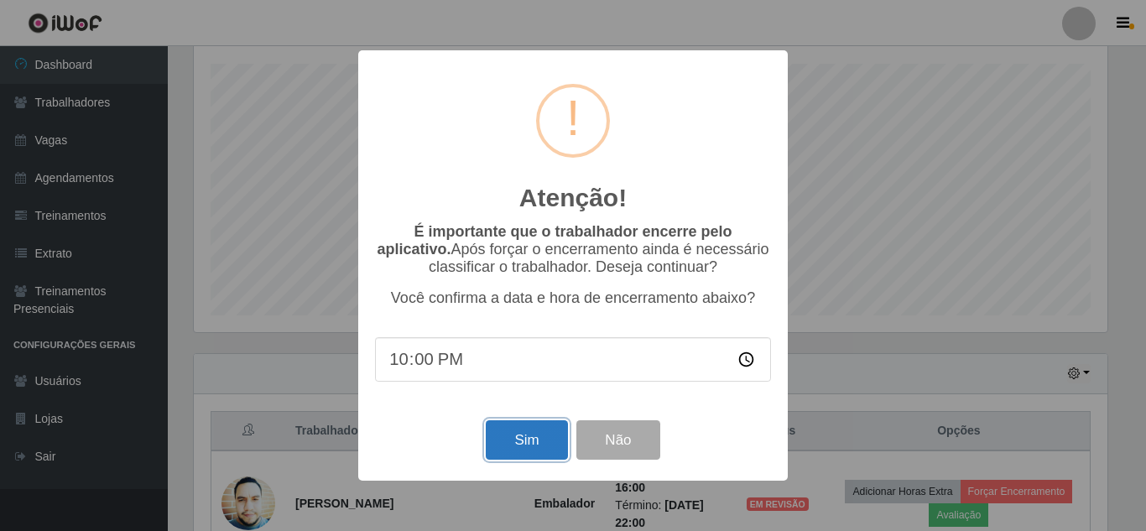
click at [536, 443] on button "Sim" at bounding box center [526, 439] width 81 height 39
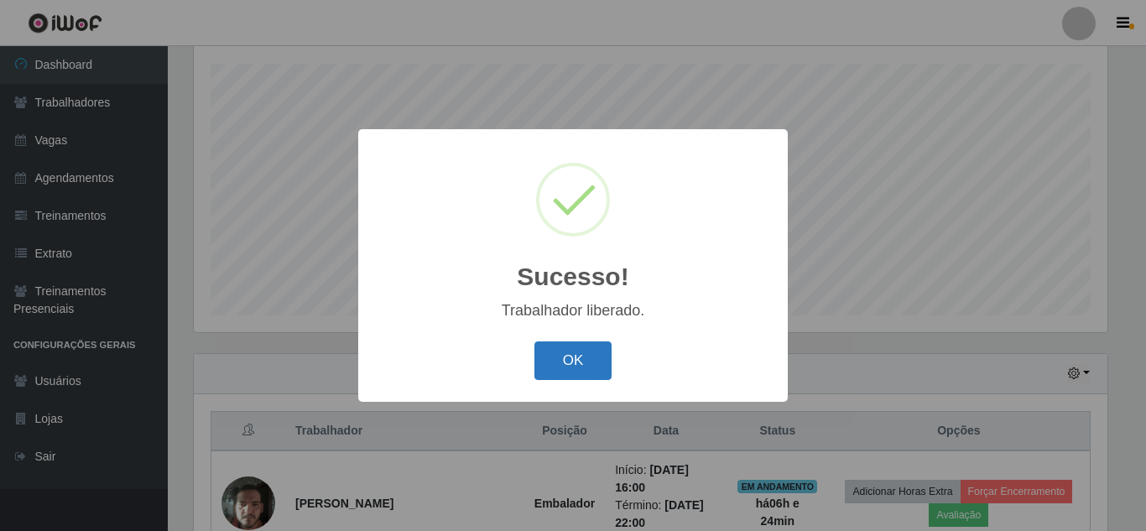
click at [559, 367] on button "OK" at bounding box center [573, 360] width 78 height 39
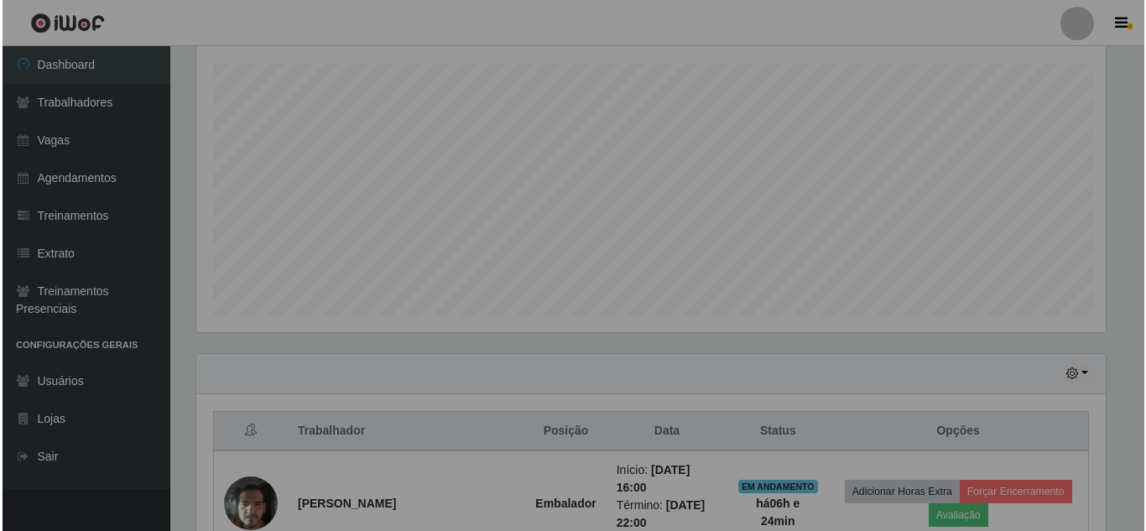
scroll to position [348, 922]
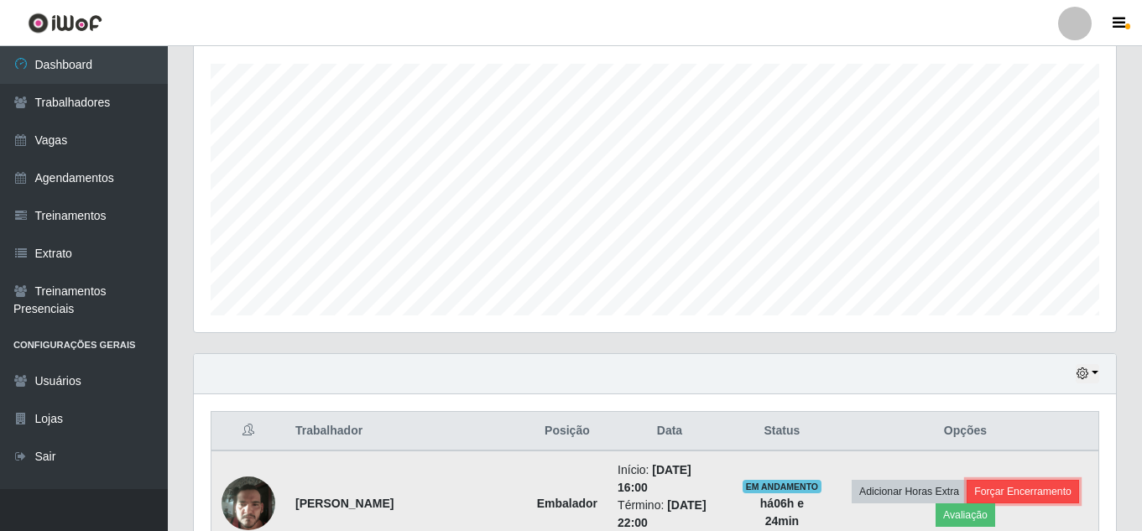
click at [966, 503] on button "Forçar Encerramento" at bounding box center [1022, 491] width 112 height 23
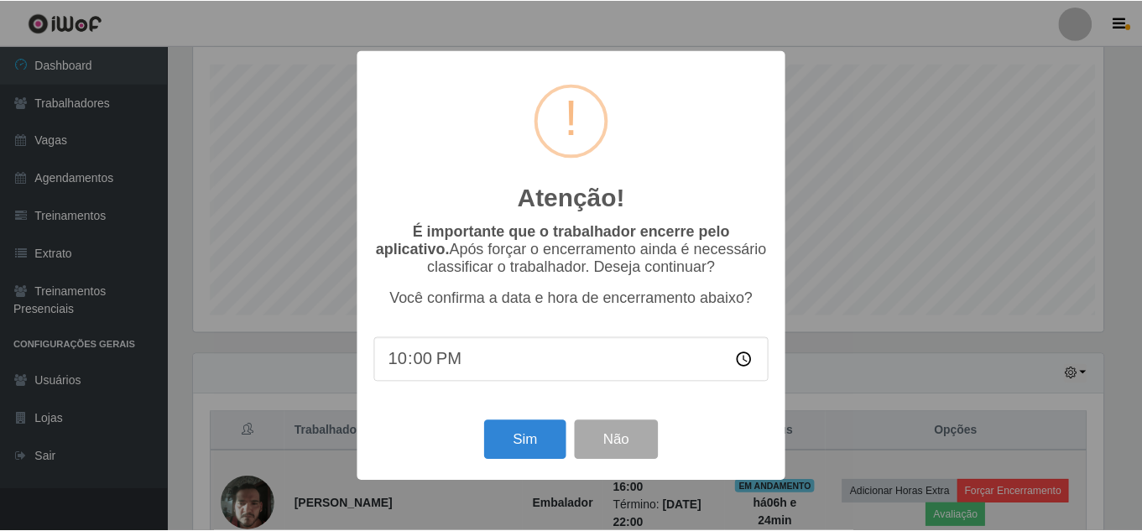
scroll to position [348, 913]
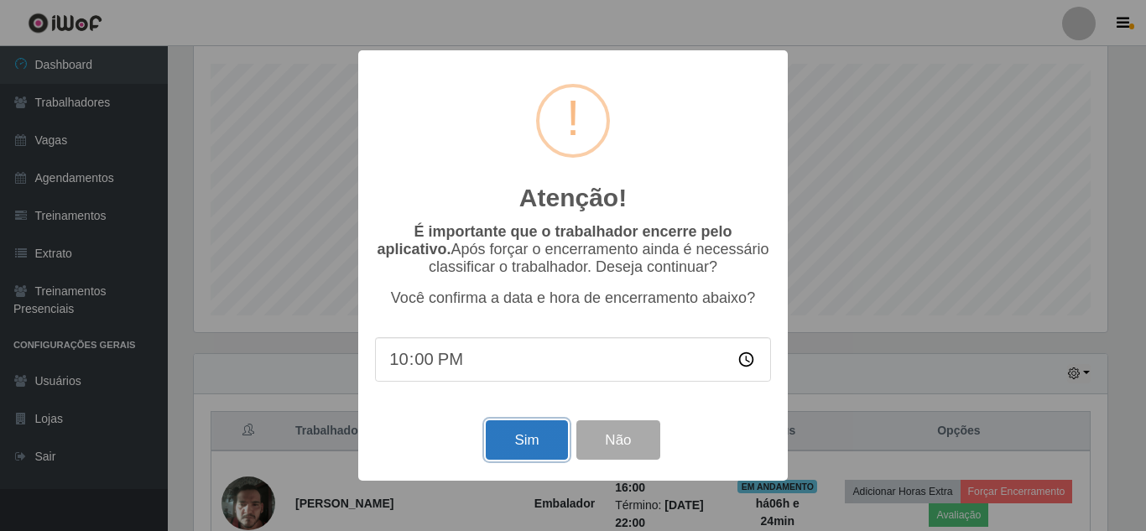
click at [523, 438] on button "Sim" at bounding box center [526, 439] width 81 height 39
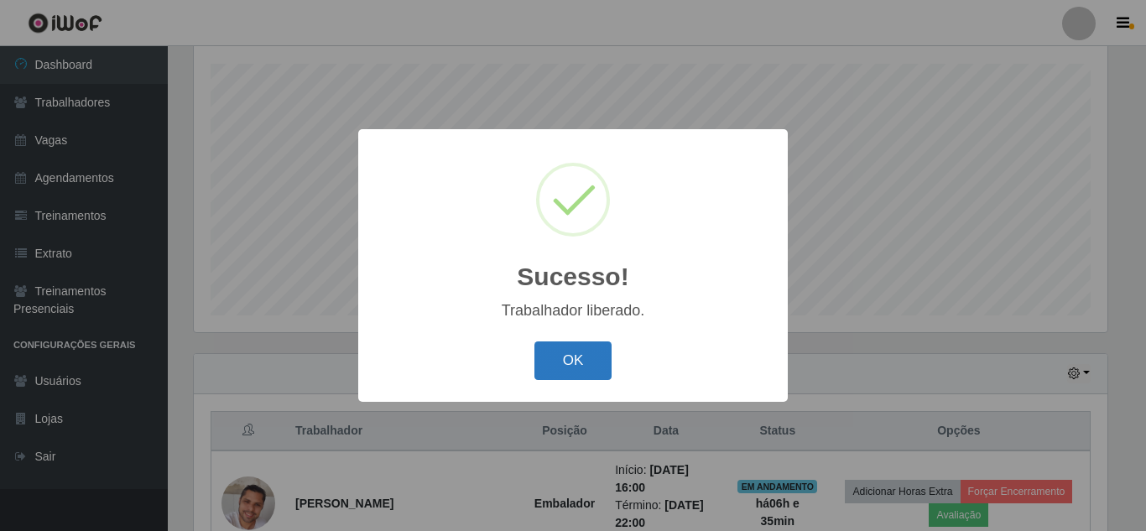
click at [541, 362] on button "OK" at bounding box center [573, 360] width 78 height 39
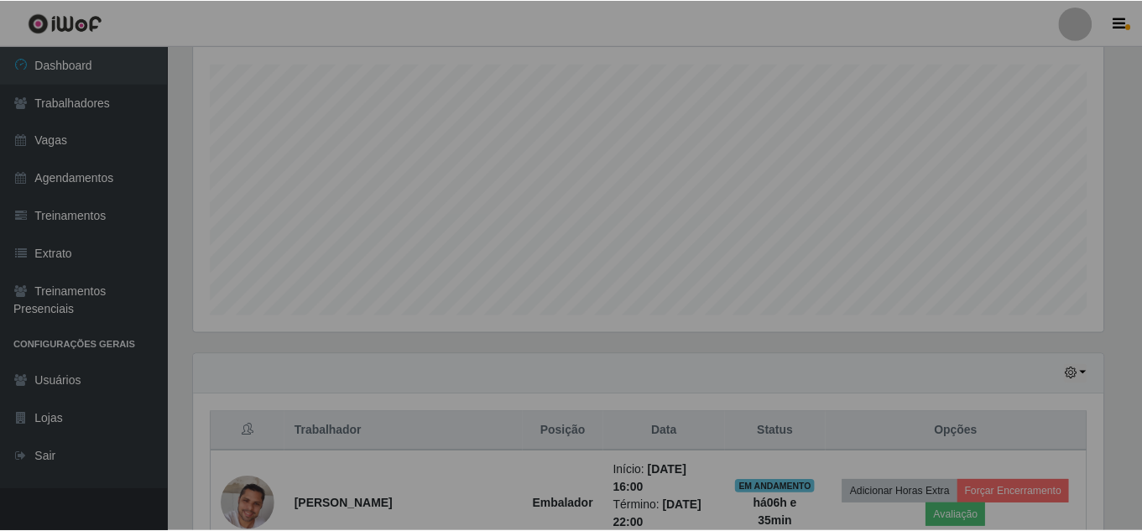
scroll to position [348, 922]
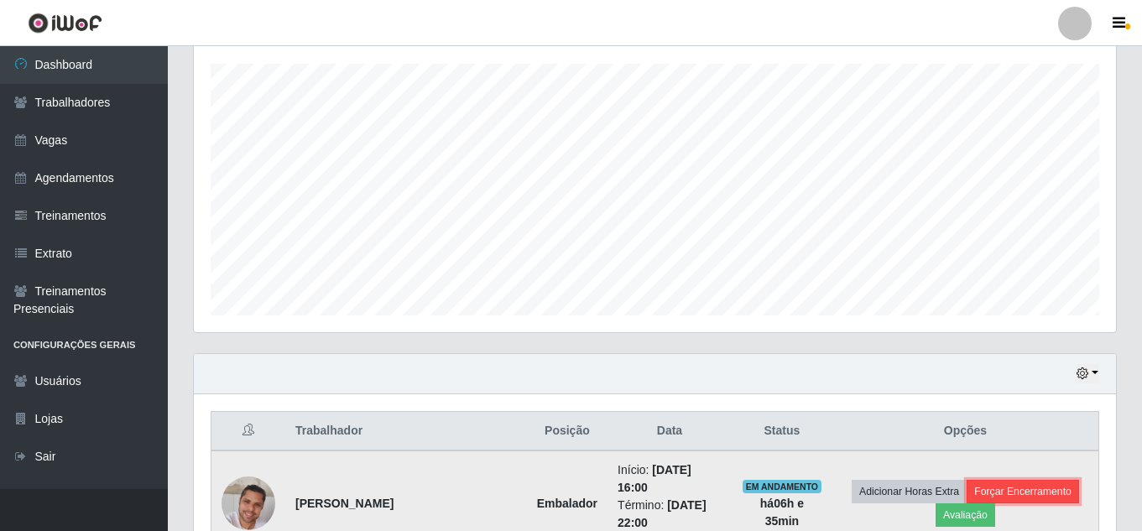
click at [966, 503] on button "Forçar Encerramento" at bounding box center [1022, 491] width 112 height 23
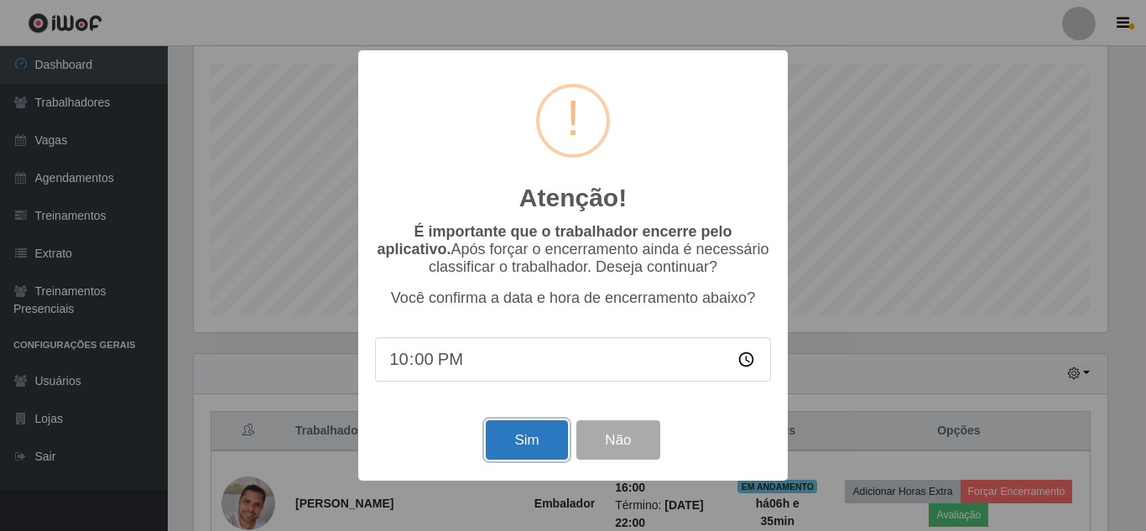
click at [552, 445] on button "Sim" at bounding box center [526, 439] width 81 height 39
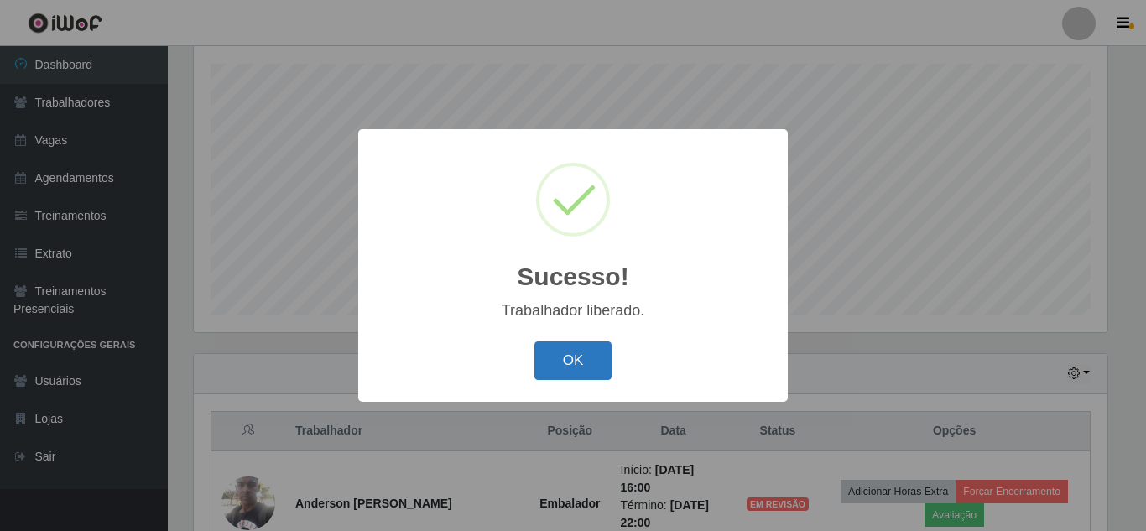
click at [586, 360] on button "OK" at bounding box center [573, 360] width 78 height 39
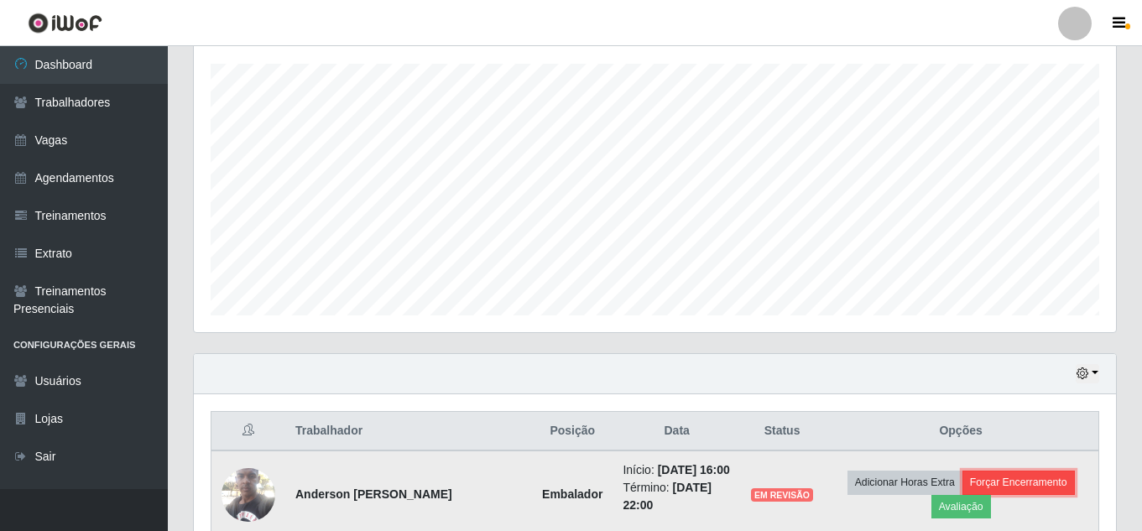
click at [1028, 492] on button "Forçar Encerramento" at bounding box center [1018, 482] width 112 height 23
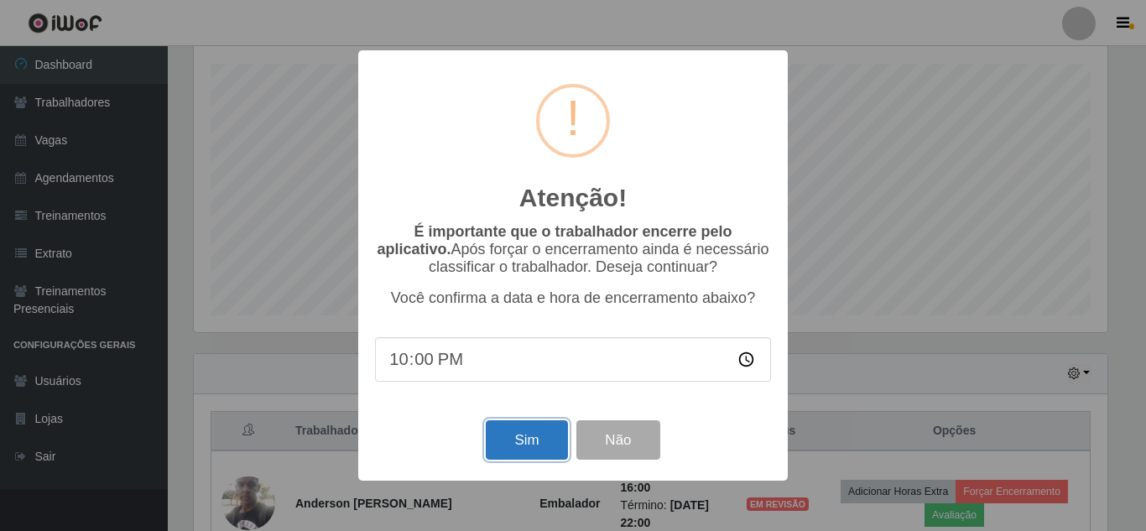
click at [523, 440] on button "Sim" at bounding box center [526, 439] width 81 height 39
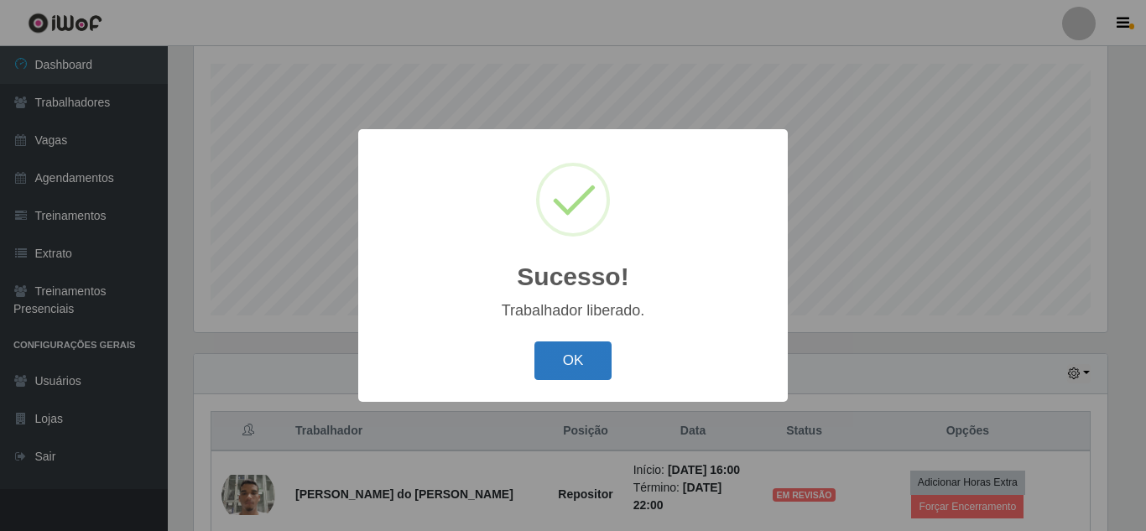
click at [567, 355] on button "OK" at bounding box center [573, 360] width 78 height 39
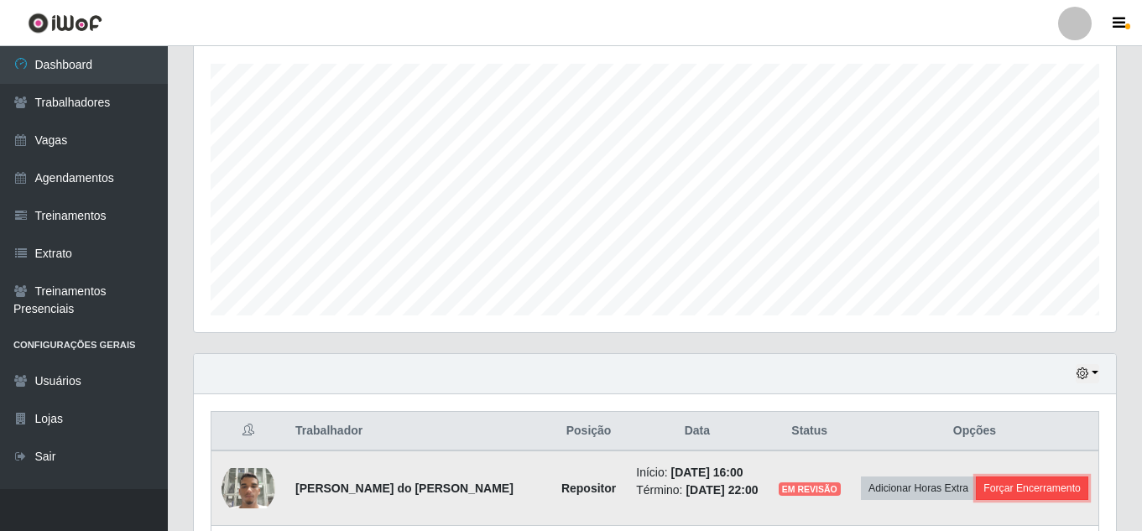
click at [976, 500] on button "Forçar Encerramento" at bounding box center [1032, 487] width 112 height 23
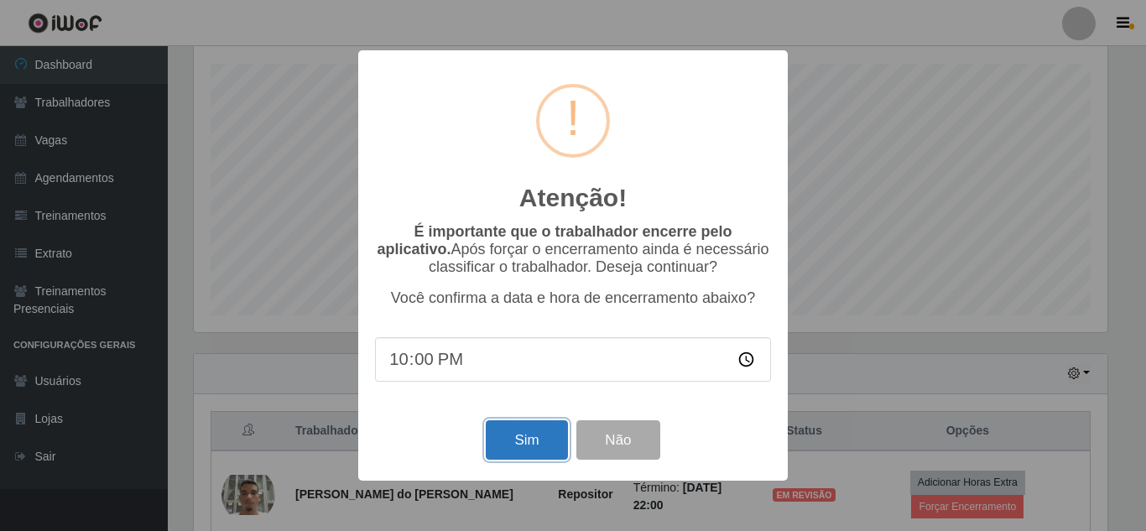
click at [542, 441] on button "Sim" at bounding box center [526, 439] width 81 height 39
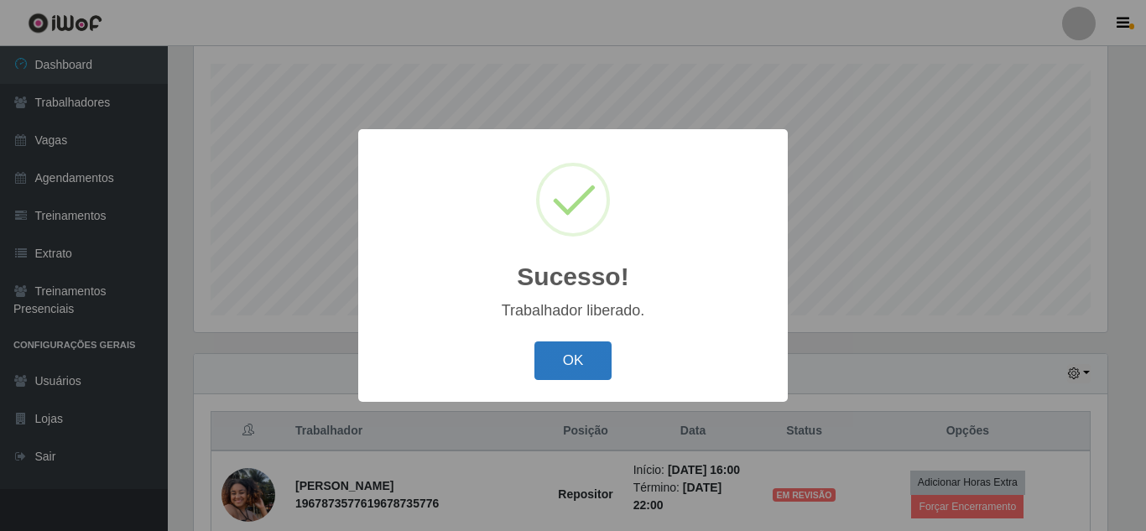
click at [574, 365] on button "OK" at bounding box center [573, 360] width 78 height 39
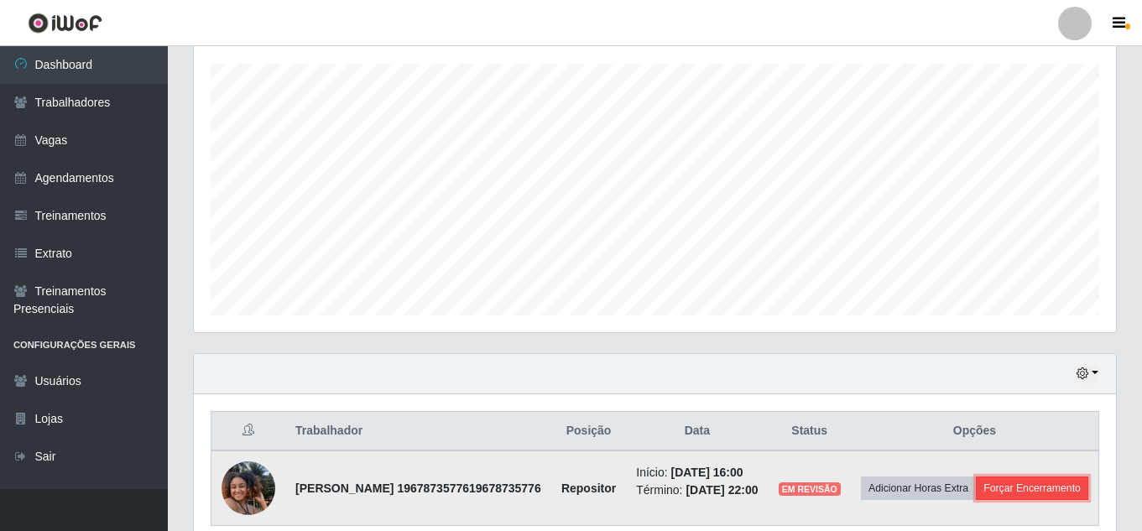
click at [981, 500] on button "Forçar Encerramento" at bounding box center [1032, 487] width 112 height 23
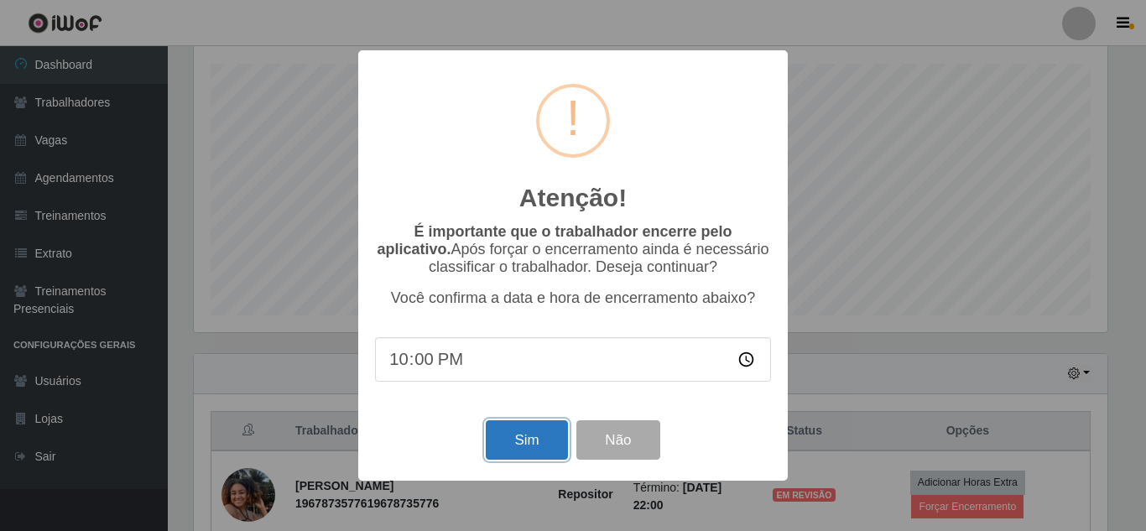
click at [532, 442] on button "Sim" at bounding box center [526, 439] width 81 height 39
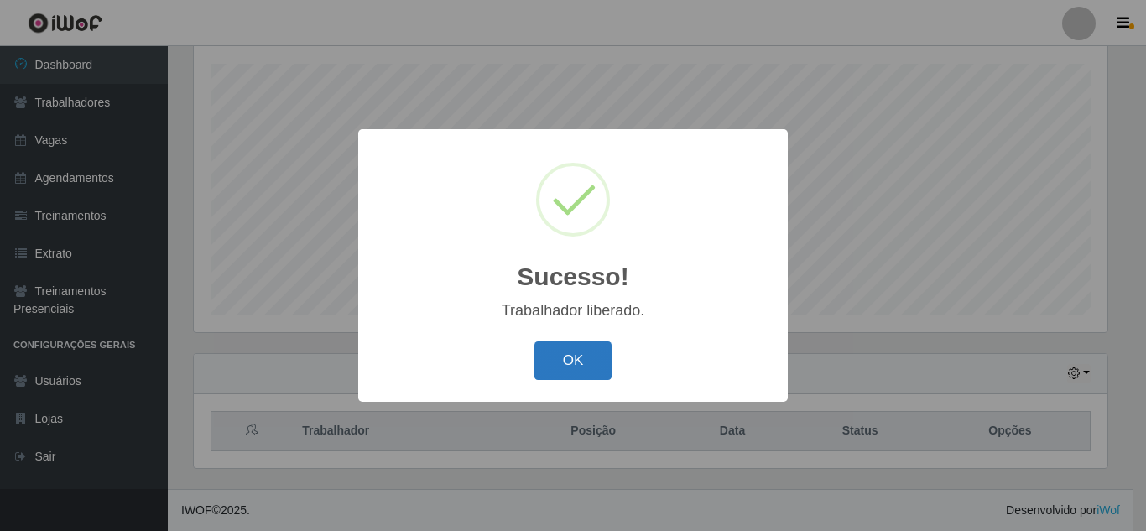
click at [579, 354] on button "OK" at bounding box center [573, 360] width 78 height 39
